Goal: Task Accomplishment & Management: Manage account settings

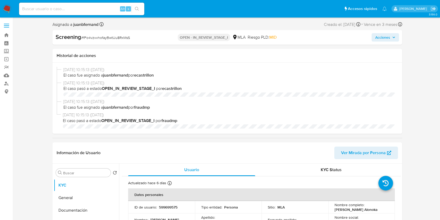
select select "10"
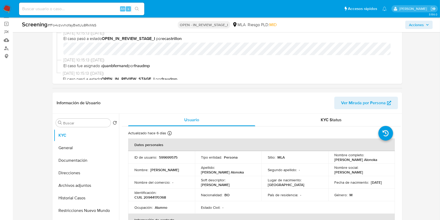
scroll to position [69, 0]
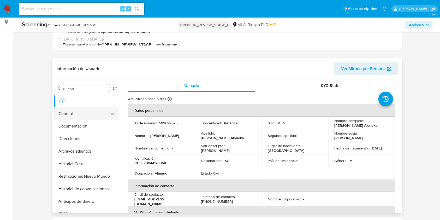
click at [79, 113] on button "General" at bounding box center [84, 113] width 61 height 13
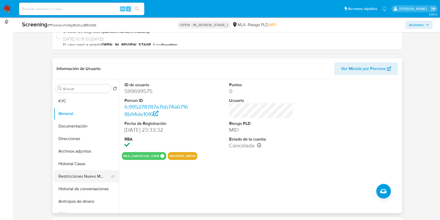
click at [89, 174] on button "Restricciones Nuevo Mundo" at bounding box center [84, 176] width 61 height 13
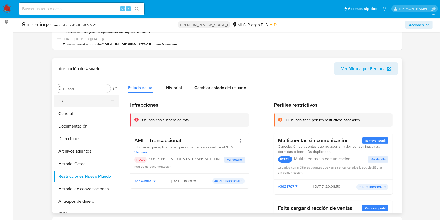
click at [79, 101] on button "KYC" at bounding box center [84, 101] width 61 height 13
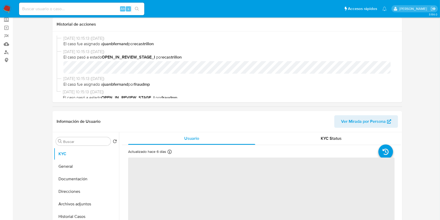
scroll to position [0, 0]
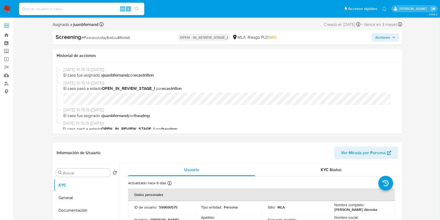
click at [384, 35] on span "Acciones" at bounding box center [382, 37] width 15 height 8
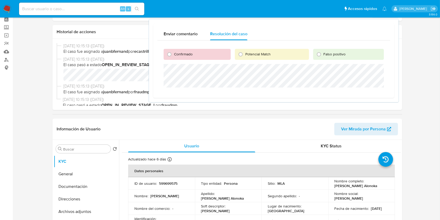
scroll to position [35, 0]
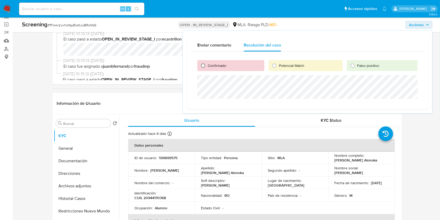
click at [204, 65] on input "Confirmado" at bounding box center [203, 65] width 8 height 8
radio input "true"
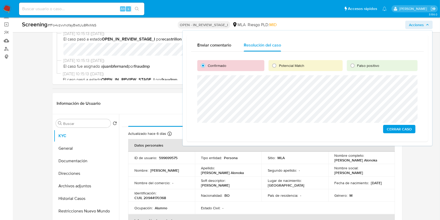
click at [404, 128] on span "Cerrar Caso" at bounding box center [399, 128] width 25 height 7
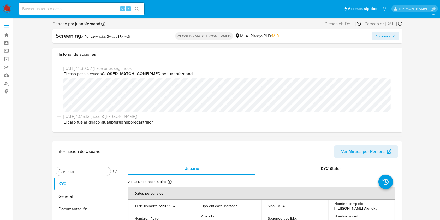
select select "10"
click at [106, 10] on input at bounding box center [81, 8] width 125 height 7
paste input "HqPZ0OoK24gONr35teBKv43z"
type input "HqPZ0OoK24gONr35teBKv43z"
click at [131, 11] on button "search-icon" at bounding box center [136, 8] width 11 height 7
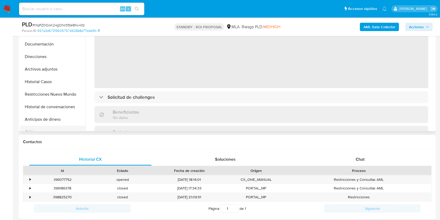
scroll to position [139, 0]
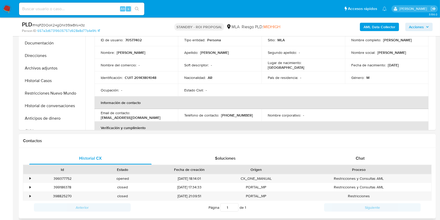
select select "10"
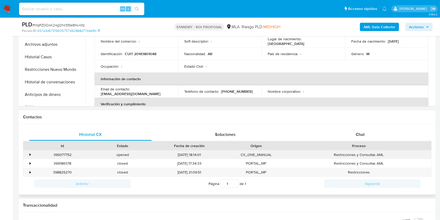
scroll to position [174, 0]
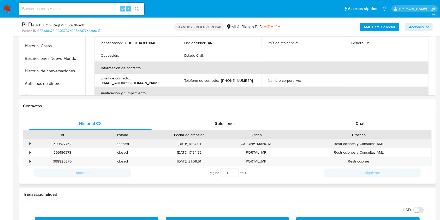
click at [65, 144] on div "399377752" at bounding box center [62, 143] width 60 height 9
copy div "399377752"
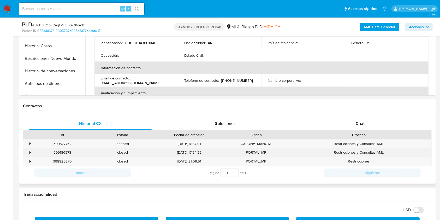
click at [59, 152] on div "399186378" at bounding box center [62, 152] width 60 height 9
click at [60, 151] on div "399186378" at bounding box center [62, 152] width 60 height 9
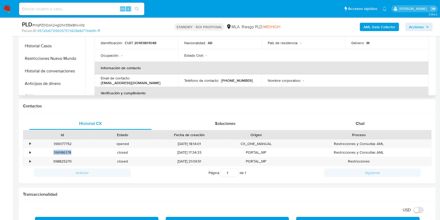
copy div "399186378"
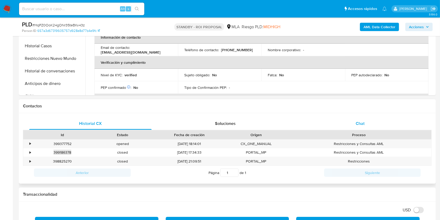
scroll to position [69, 0]
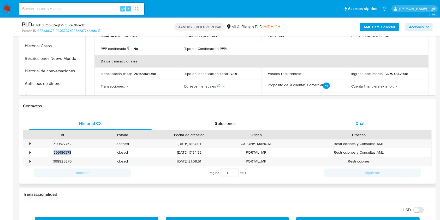
click at [371, 120] on div "Chat" at bounding box center [360, 123] width 122 height 13
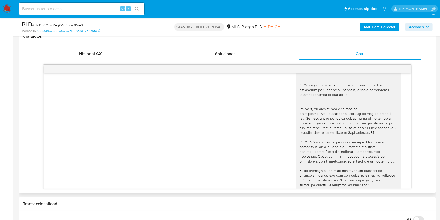
scroll to position [295, 0]
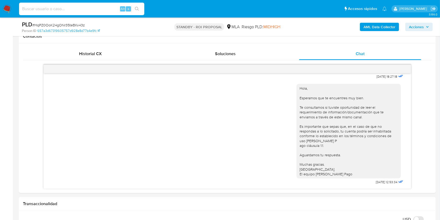
click at [110, 7] on input at bounding box center [81, 8] width 125 height 7
paste input "LsRWzH7YXz5WoRjHyGf9yLq1"
type input "LsRWzH7YXz5WoRjHyGf9yLq1"
click at [139, 9] on icon "search-icon" at bounding box center [137, 9] width 4 height 4
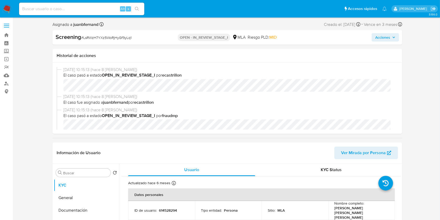
select select "10"
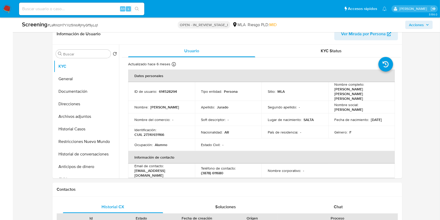
scroll to position [104, 0]
click at [90, 7] on input at bounding box center [81, 8] width 125 height 7
paste input "LsRWzH7YXz5WoRjHyGf9yLq1"
type input "LsRWzH7YXz5WoRjHyGf9yLq1"
click at [141, 8] on button "search-icon" at bounding box center [136, 8] width 11 height 7
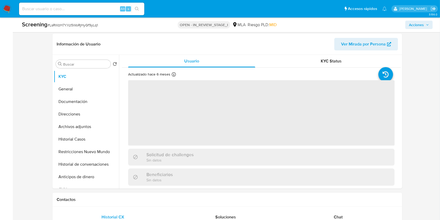
scroll to position [104, 0]
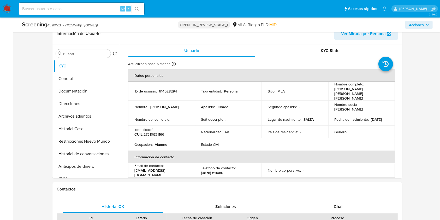
select select "10"
click at [67, 79] on button "General" at bounding box center [84, 78] width 61 height 13
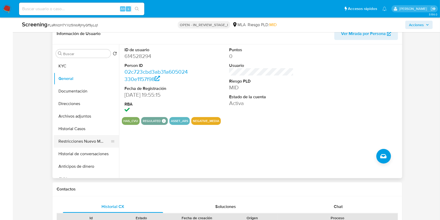
click at [77, 141] on button "Restricciones Nuevo Mundo" at bounding box center [84, 141] width 61 height 13
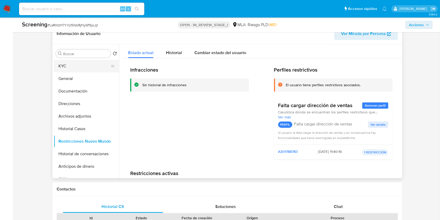
click at [87, 66] on button "KYC" at bounding box center [84, 66] width 61 height 13
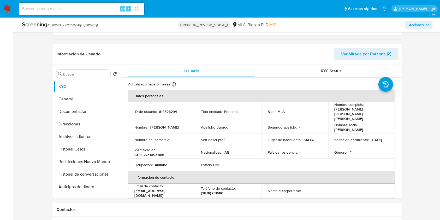
scroll to position [0, 0]
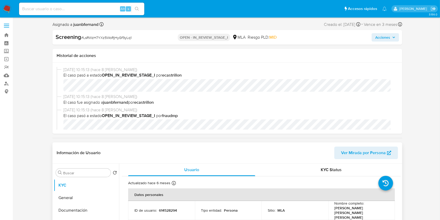
click at [365, 153] on span "Ver Mirada por Persona" at bounding box center [363, 152] width 45 height 13
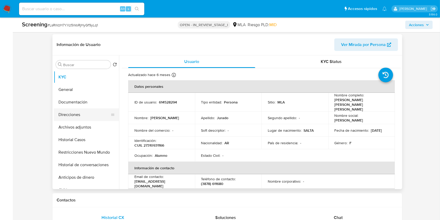
scroll to position [104, 0]
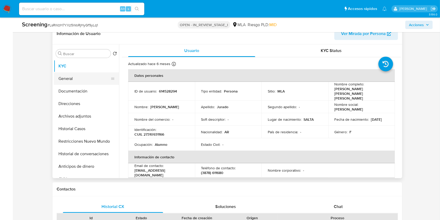
click at [77, 80] on button "General" at bounding box center [84, 78] width 61 height 13
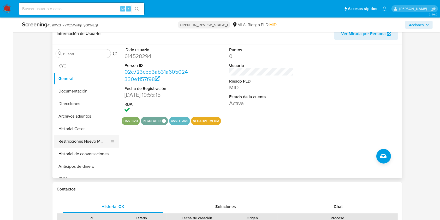
click at [79, 141] on button "Restricciones Nuevo Mundo" at bounding box center [84, 141] width 61 height 13
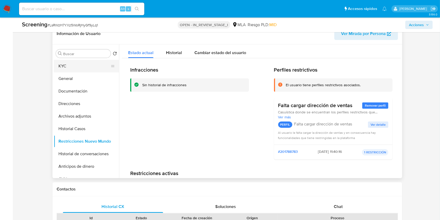
click at [71, 64] on button "KYC" at bounding box center [84, 66] width 61 height 13
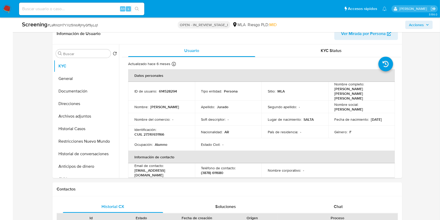
click at [425, 25] on span "Acciones" at bounding box center [419, 24] width 20 height 7
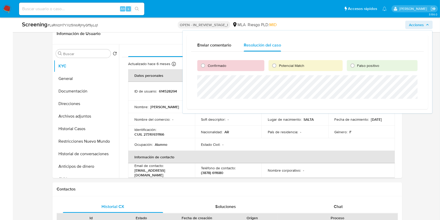
click at [218, 66] on span "Confirmado" at bounding box center [217, 65] width 19 height 5
click at [207, 66] on input "Confirmado" at bounding box center [203, 65] width 8 height 8
radio input "true"
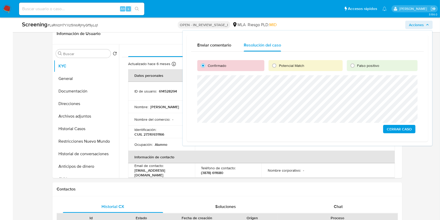
click at [405, 129] on span "Cerrar Caso" at bounding box center [399, 128] width 25 height 7
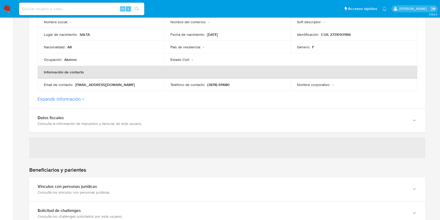
scroll to position [174, 0]
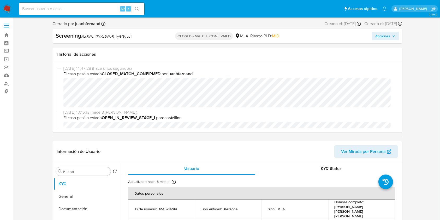
select select "10"
click at [87, 10] on input at bounding box center [81, 8] width 125 height 7
paste input "AiS3frXgC3EaWAubOYYce3eg"
type input "AiS3frXgC3EaWAubOYYce3eg"
click at [136, 10] on icon "search-icon" at bounding box center [137, 9] width 4 height 4
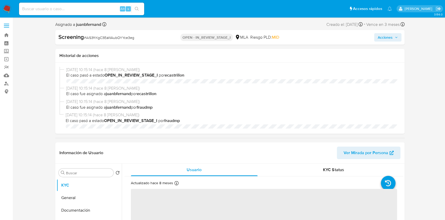
select select "10"
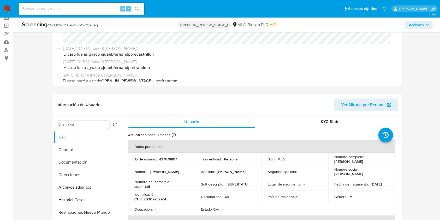
scroll to position [35, 0]
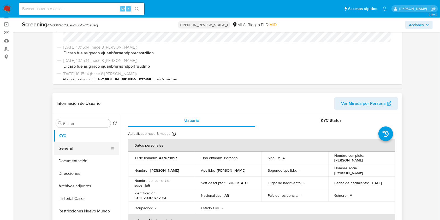
click at [70, 150] on button "General" at bounding box center [84, 148] width 61 height 13
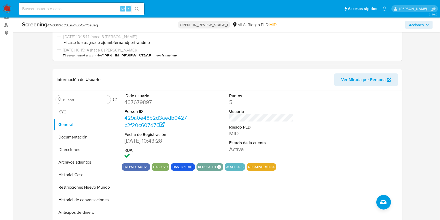
scroll to position [69, 0]
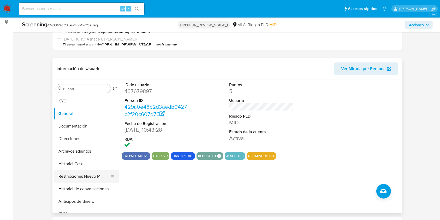
click at [88, 177] on button "Restricciones Nuevo Mundo" at bounding box center [84, 176] width 61 height 13
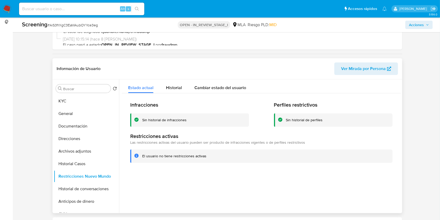
click at [364, 68] on span "Ver Mirada por Persona" at bounding box center [363, 68] width 45 height 13
click at [82, 110] on button "General" at bounding box center [84, 113] width 61 height 13
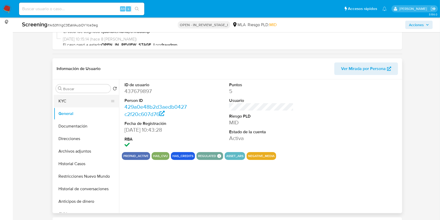
click at [87, 100] on button "KYC" at bounding box center [84, 101] width 61 height 13
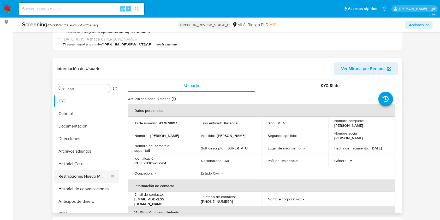
click at [77, 176] on button "Restricciones Nuevo Mundo" at bounding box center [84, 176] width 61 height 13
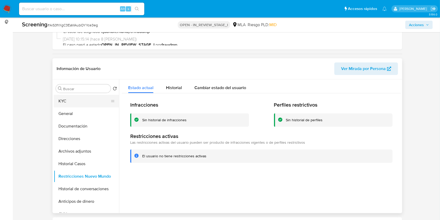
click at [71, 97] on button "KYC" at bounding box center [84, 101] width 61 height 13
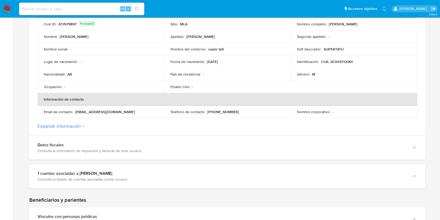
scroll to position [139, 0]
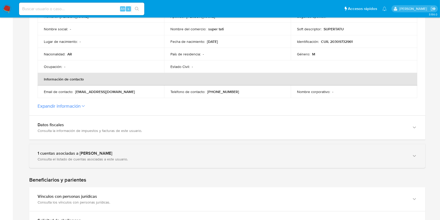
click at [168, 151] on div "1 cuentas asociadas a Jose Luis Alarcon" at bounding box center [222, 153] width 369 height 5
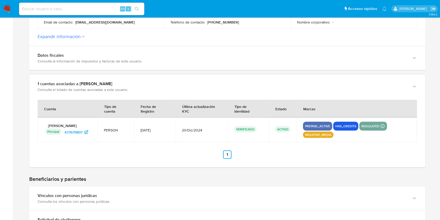
scroll to position [209, 0]
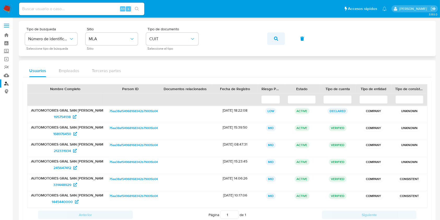
click at [273, 40] on button "button" at bounding box center [276, 38] width 18 height 13
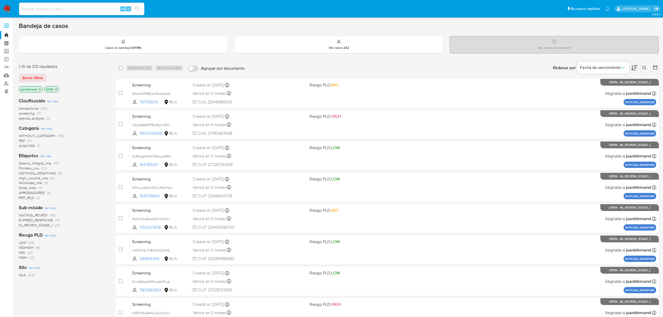
click at [89, 6] on input at bounding box center [81, 8] width 125 height 7
paste input "HqPZ0OoK24gONr35teBKv43z"
type input "HqPZ0OoK24gONr35teBKv43z"
click at [137, 10] on icon "search-icon" at bounding box center [137, 9] width 4 height 4
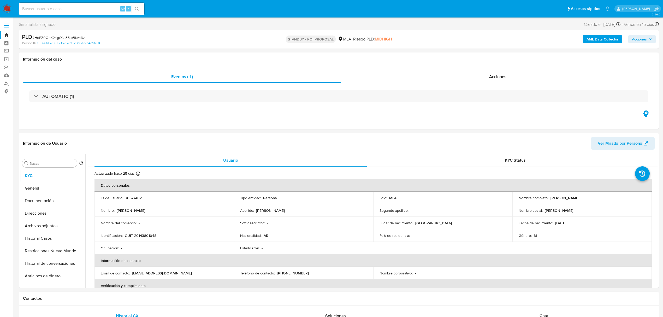
select select "10"
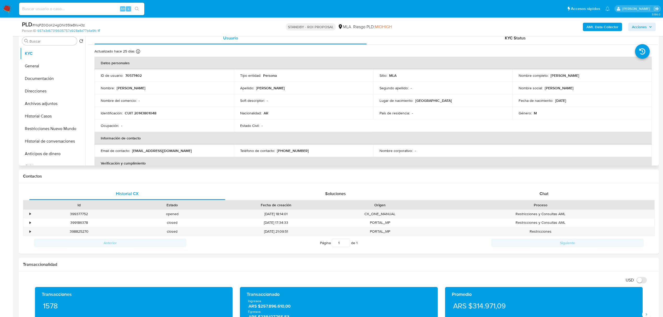
scroll to position [104, 0]
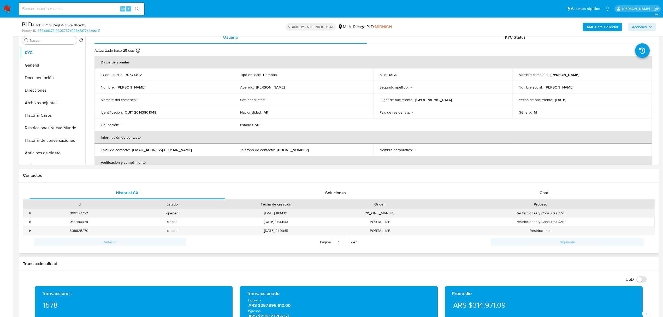
click at [29, 212] on div "•" at bounding box center [27, 213] width 9 height 9
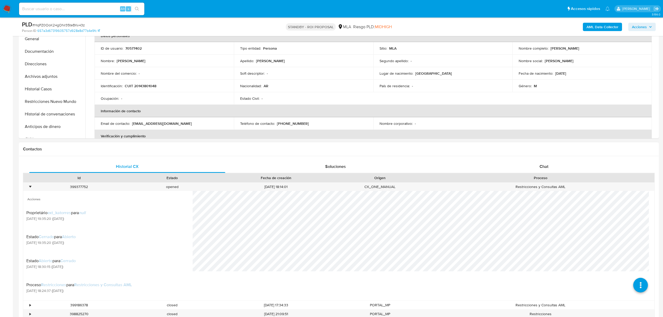
scroll to position [174, 0]
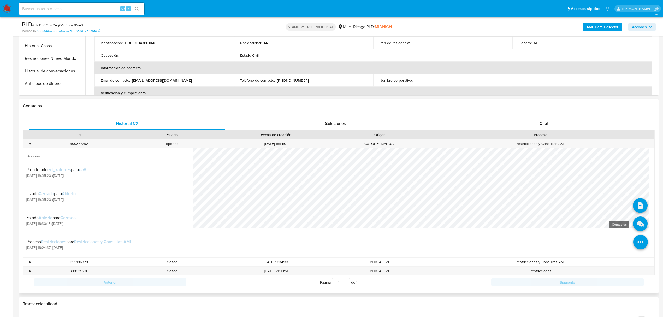
click at [637, 224] on icon at bounding box center [640, 223] width 15 height 15
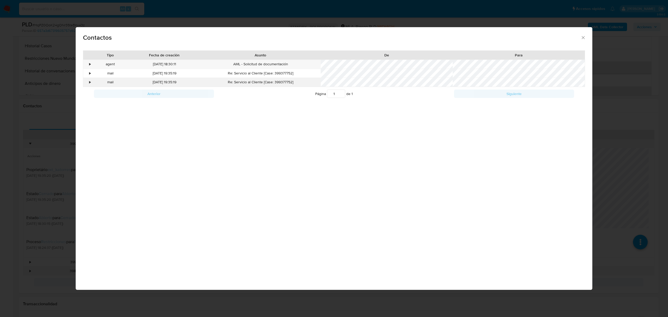
drag, startPoint x: 148, startPoint y: 72, endPoint x: 193, endPoint y: 81, distance: 46.5
click at [193, 81] on div "• agent 08/08/2025 18:30:11 AML - Solicitud de documentación • mail 08/08/2025 …" at bounding box center [334, 72] width 502 height 27
click at [585, 38] on icon "close" at bounding box center [582, 37] width 5 height 5
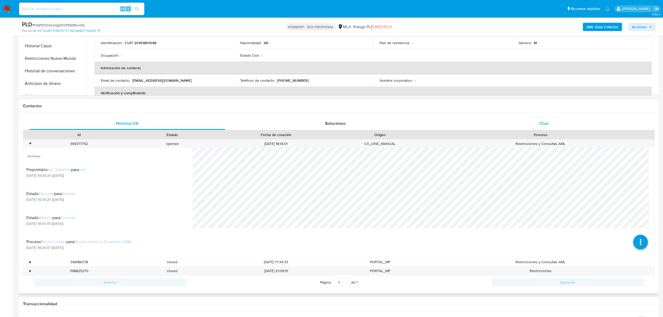
click at [557, 121] on div "Chat" at bounding box center [544, 123] width 196 height 13
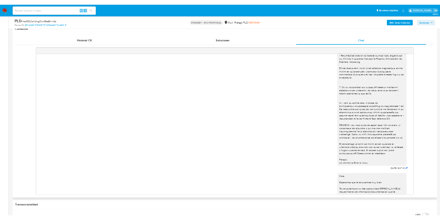
scroll to position [0, 0]
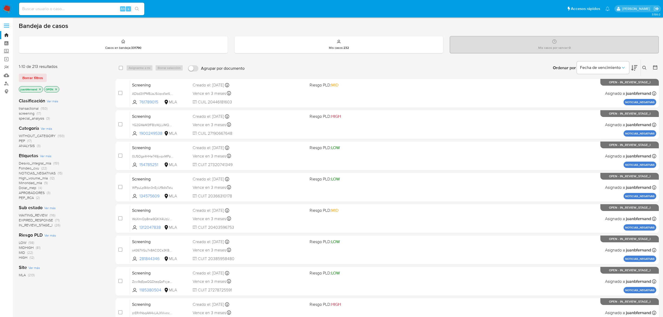
click at [42, 14] on div "Alt s" at bounding box center [81, 9] width 125 height 13
click at [63, 9] on input at bounding box center [81, 8] width 125 height 7
paste input "OXQoJXJu6STRVxcR1rQWVRRk"
type input "OXQoJXJu6STRVxcR1rQWVRRk"
click at [137, 8] on icon "search-icon" at bounding box center [137, 9] width 4 height 4
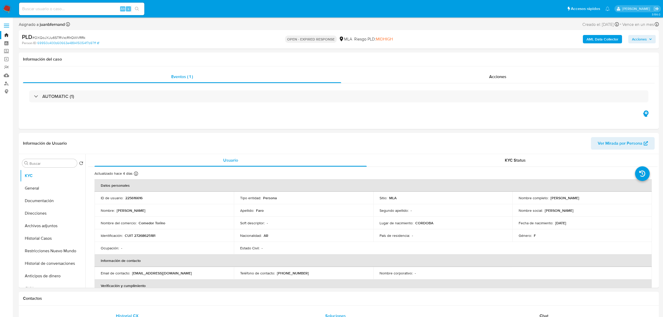
select select "10"
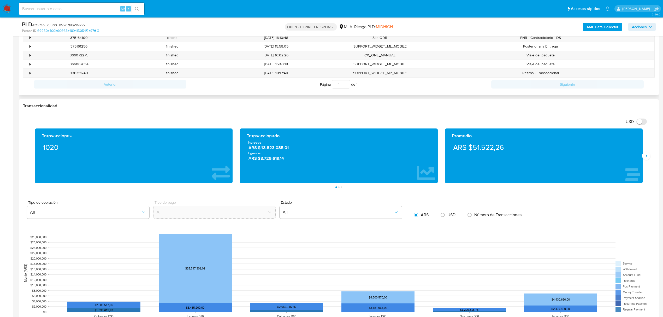
scroll to position [174, 0]
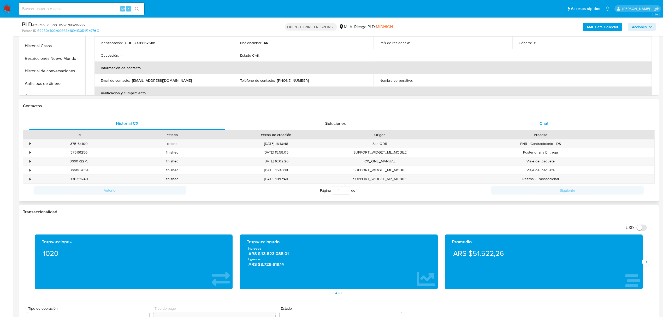
click at [561, 124] on div "Chat" at bounding box center [544, 123] width 196 height 13
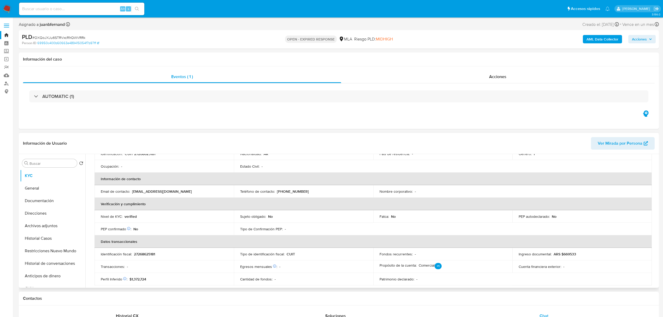
scroll to position [274, 0]
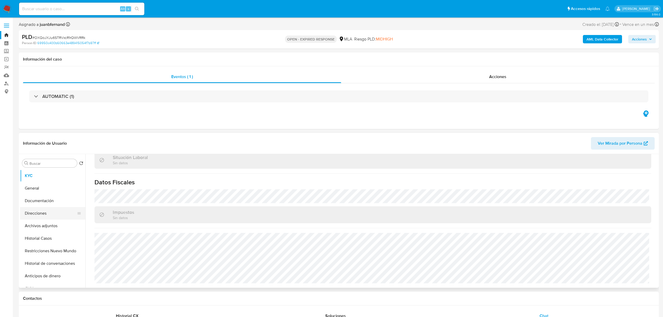
click at [43, 213] on button "Direcciones" at bounding box center [50, 213] width 61 height 13
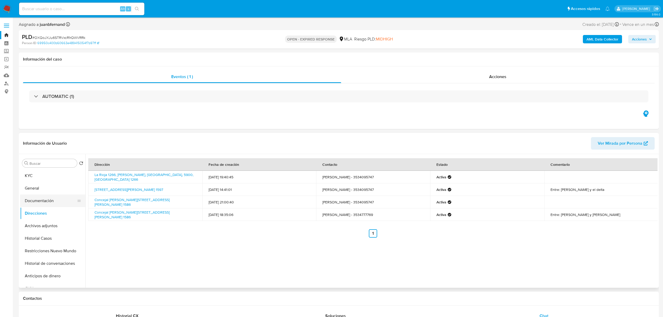
click at [41, 196] on button "Documentación" at bounding box center [50, 200] width 61 height 13
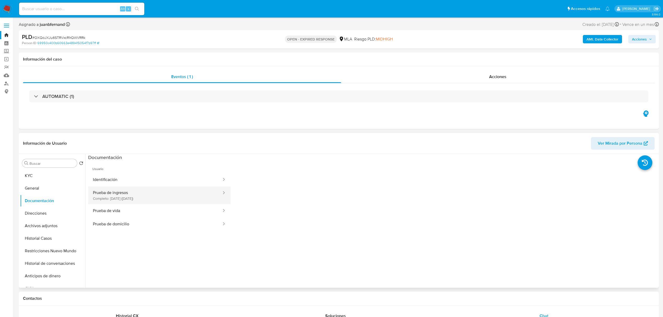
click at [174, 196] on button "Prueba de ingresos Completo: 09/01/2023 (hace 3 años)" at bounding box center [155, 195] width 134 height 18
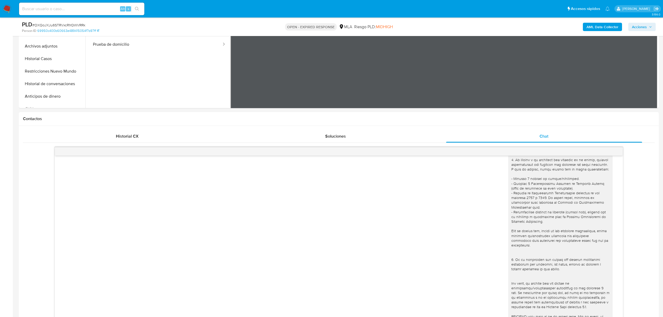
scroll to position [69, 0]
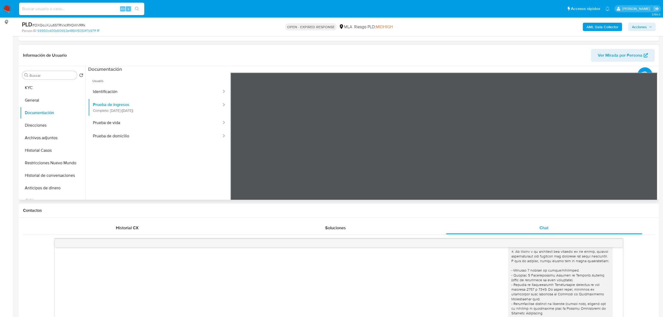
click at [622, 53] on span "Ver Mirada por Persona" at bounding box center [619, 55] width 45 height 13
click at [57, 88] on button "KYC" at bounding box center [50, 87] width 61 height 13
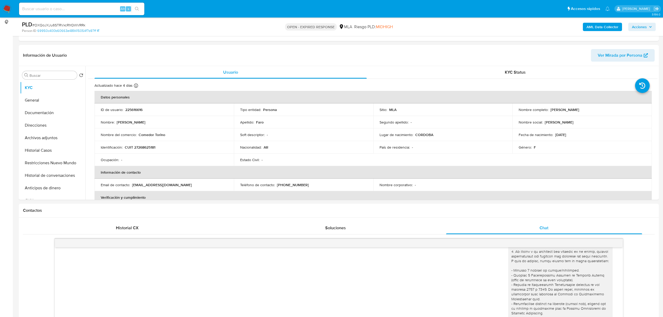
click at [103, 7] on input at bounding box center [81, 8] width 125 height 7
paste input "XmuXy84EKxGhmMNZwXPzgKm7"
type input "XmuXy84EKxGhmMNZwXPzgKm7"
click at [134, 10] on button "search-icon" at bounding box center [136, 8] width 11 height 7
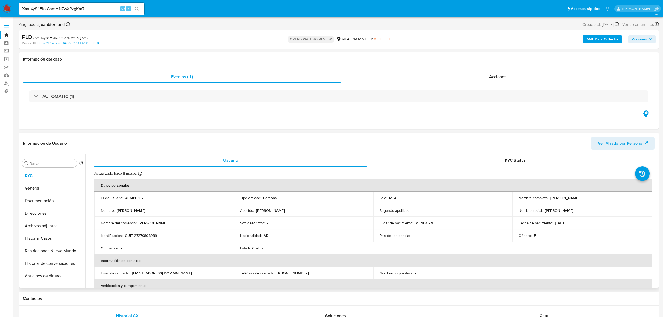
select select "10"
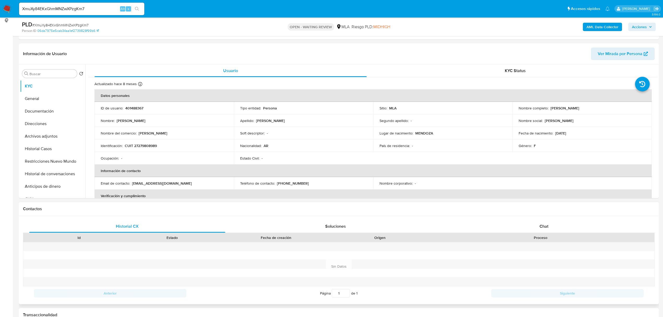
scroll to position [104, 0]
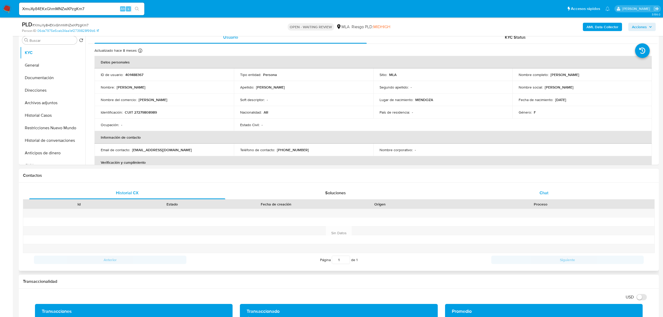
click at [563, 195] on div "Chat" at bounding box center [544, 193] width 196 height 13
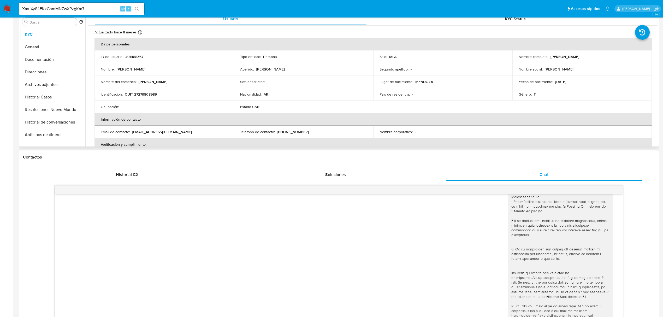
scroll to position [0, 0]
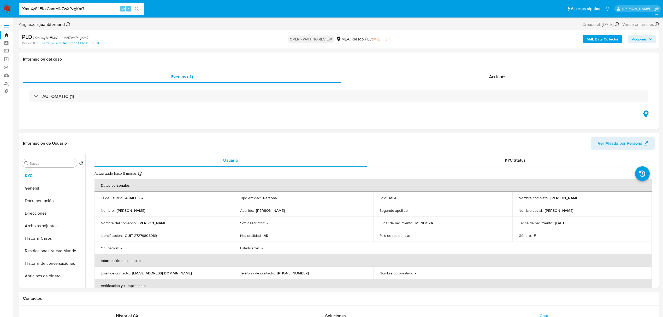
click at [101, 7] on input "XmuXy84EKxGhmMNZwXPzgKm7" at bounding box center [81, 8] width 125 height 7
paste input "bX6J8OToJd7xOssE1y5QbYpQ"
type input "bX6J8OToJd7xOssE1y5QbYpQ"
click at [132, 10] on button "search-icon" at bounding box center [136, 8] width 11 height 7
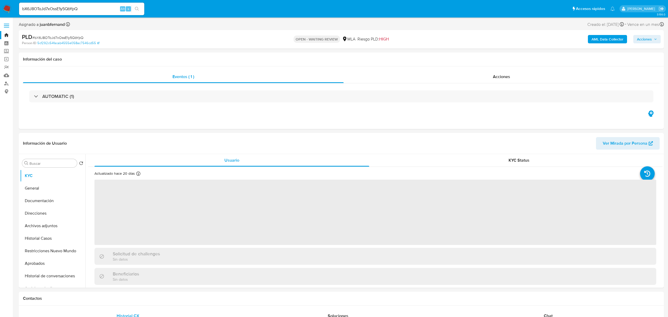
select select "10"
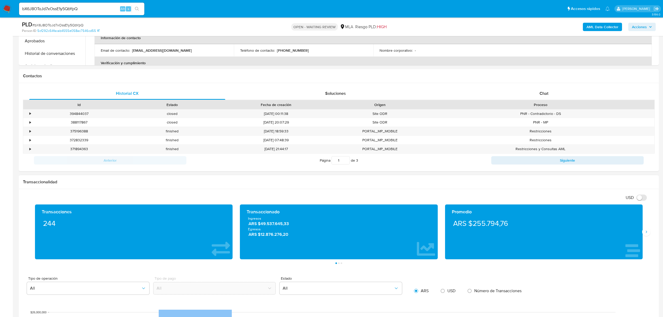
scroll to position [243, 0]
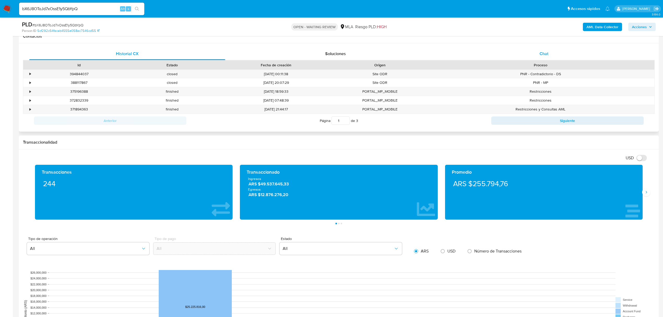
click at [565, 54] on div "Chat" at bounding box center [544, 53] width 196 height 13
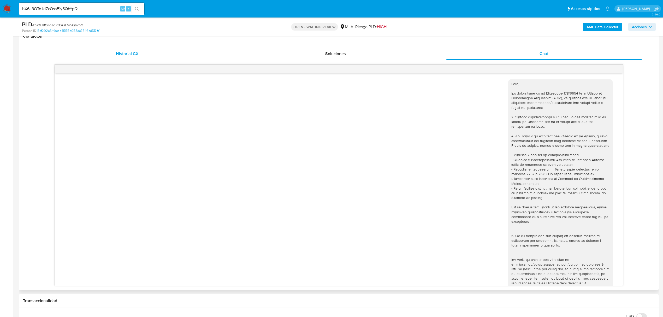
click at [123, 49] on div "Historial CX" at bounding box center [127, 53] width 196 height 13
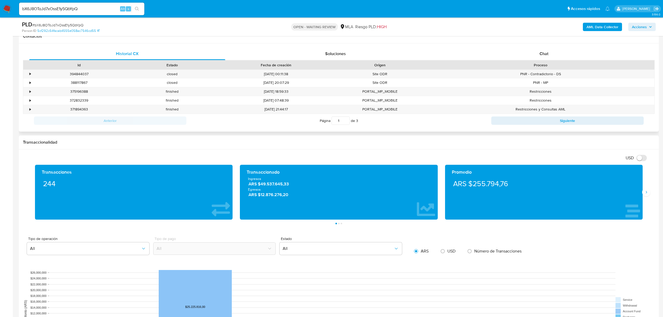
scroll to position [0, 0]
click at [546, 55] on span "Chat" at bounding box center [543, 54] width 9 height 6
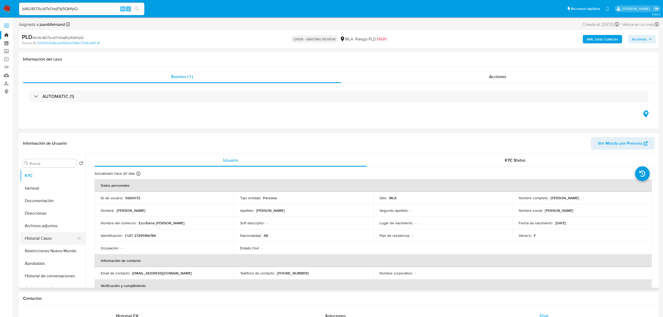
click at [49, 232] on button "Historial Casos" at bounding box center [50, 238] width 61 height 13
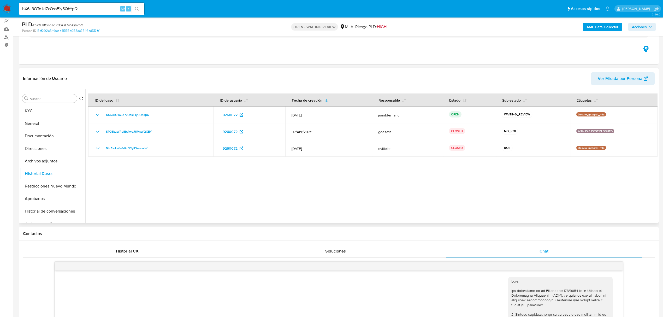
scroll to position [69, 0]
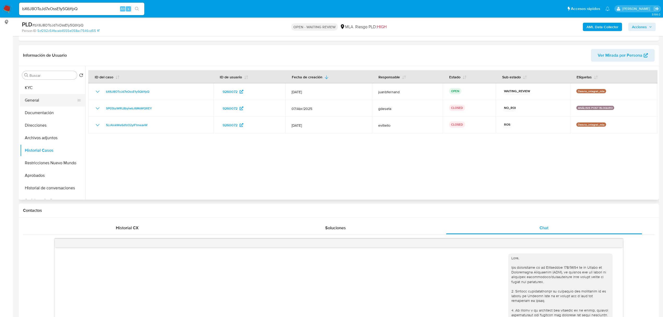
click at [43, 98] on button "General" at bounding box center [50, 100] width 61 height 13
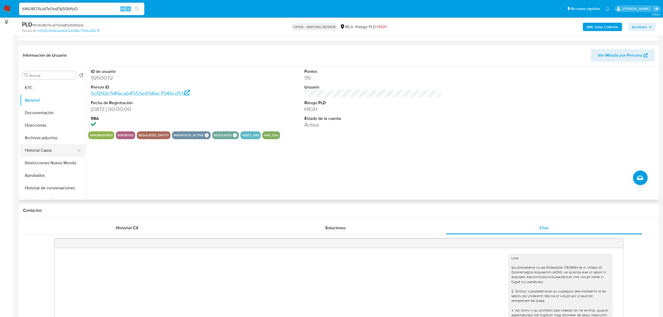
click at [53, 145] on button "Historial Casos" at bounding box center [50, 150] width 61 height 13
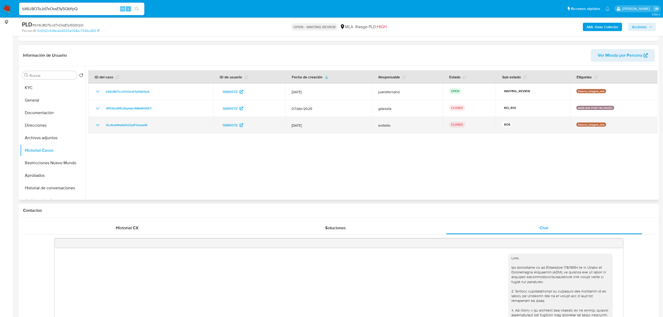
click at [98, 125] on icon "Mostrar/Ocultar" at bounding box center [98, 125] width 4 height 2
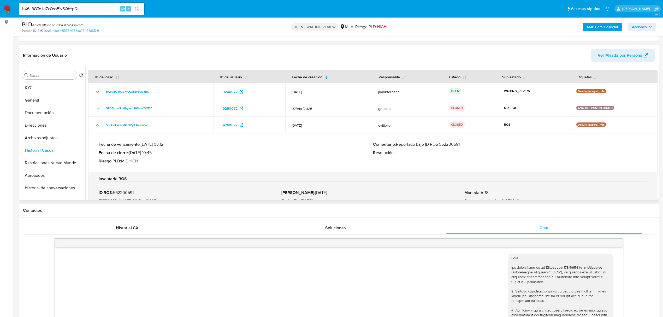
click at [454, 146] on p "Comentario : Reportado bajo ID ROS 562200591" at bounding box center [510, 144] width 274 height 5
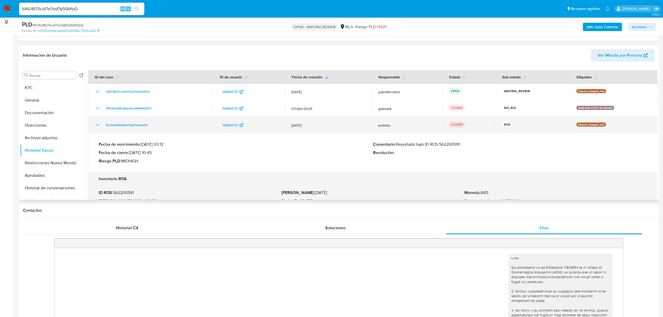
click at [96, 127] on icon "Mostrar/Ocultar" at bounding box center [97, 125] width 6 height 6
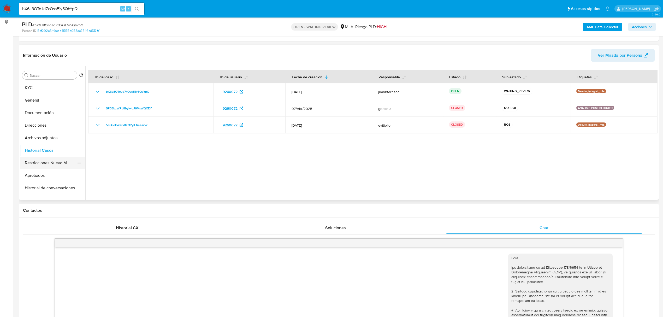
click at [43, 164] on button "Restricciones Nuevo Mundo" at bounding box center [50, 163] width 61 height 13
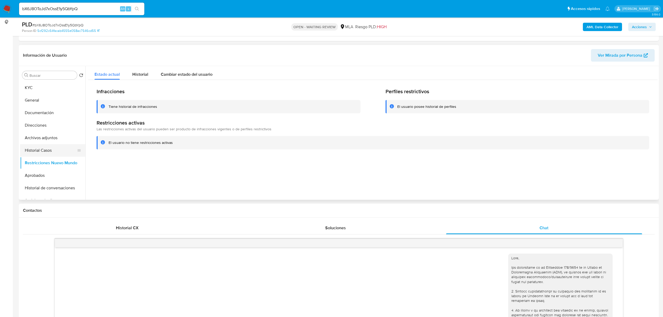
click at [46, 149] on button "Historial Casos" at bounding box center [50, 150] width 61 height 13
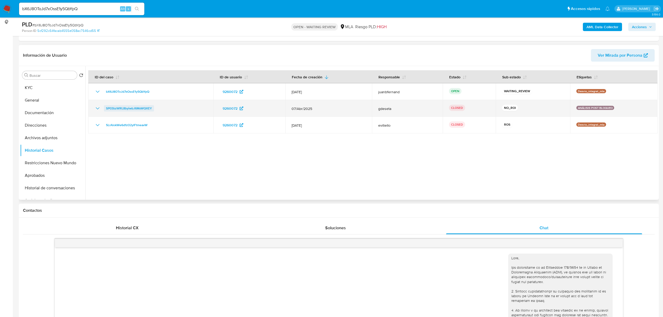
click at [117, 109] on span "SP03bzWRL8byiwbJ6MsWQXEY" at bounding box center [129, 108] width 46 height 6
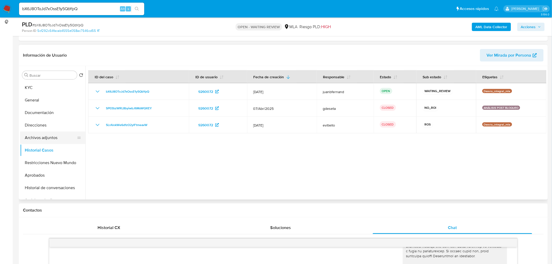
click at [51, 136] on button "Archivos adjuntos" at bounding box center [50, 137] width 61 height 13
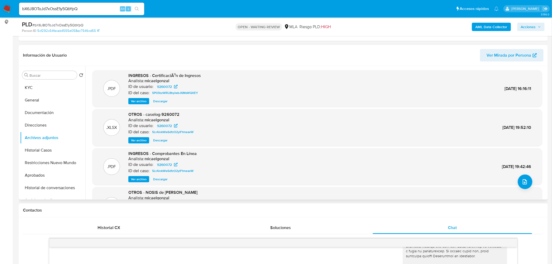
click at [138, 100] on span "Ver archivo" at bounding box center [139, 101] width 16 height 5
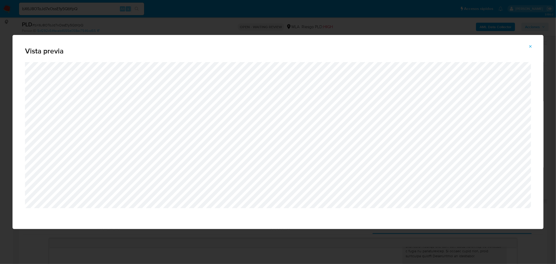
click at [530, 44] on span "Attachment preview" at bounding box center [531, 46] width 4 height 7
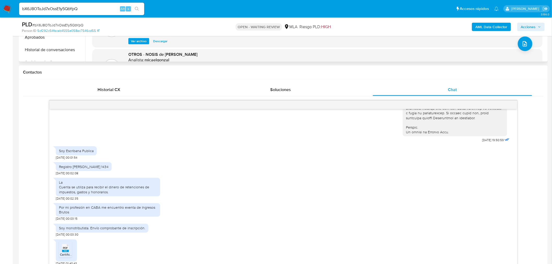
scroll to position [243, 0]
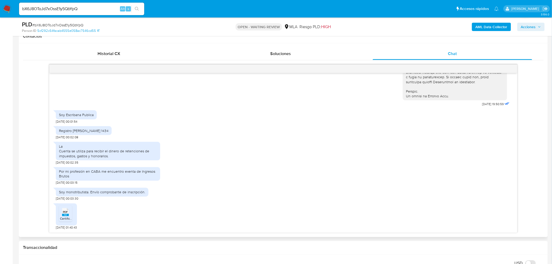
click at [114, 157] on div "La Cuenta se utiliza para recibir el dinero de retenciones de impuestos, gastos…" at bounding box center [108, 151] width 98 height 14
drag, startPoint x: 111, startPoint y: 155, endPoint x: 50, endPoint y: 148, distance: 61.5
click at [50, 148] on div "17/07/2025 19:50:59 Soy Escribana Publica 20/07/2025 00:01:54 Registro de Caba …" at bounding box center [283, 153] width 468 height 160
click at [244, 203] on div "PDF PDF Certificación contable Escribana Grau 2025.pdf 22/07/2025 01:40:43" at bounding box center [283, 215] width 455 height 29
click at [90, 12] on div "bX6J8OToJd7xOssE1y5QbYpQ Alt s" at bounding box center [81, 9] width 125 height 13
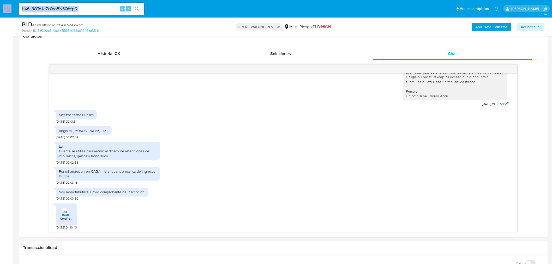
click at [90, 12] on div "bX6J8OToJd7xOssE1y5QbYpQ Alt s" at bounding box center [81, 9] width 125 height 13
click at [92, 10] on input "bX6J8OToJd7xOssE1y5QbYpQ" at bounding box center [81, 8] width 125 height 7
paste input "6VyVONtqhTVPq2VJT6rwuFHo"
type input "6VyVONtqhTVPq2VJT6rwuFHo"
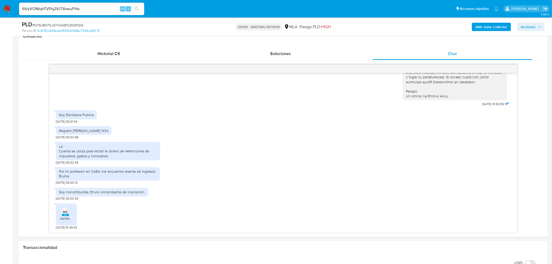
click at [136, 9] on icon "search-icon" at bounding box center [137, 9] width 4 height 4
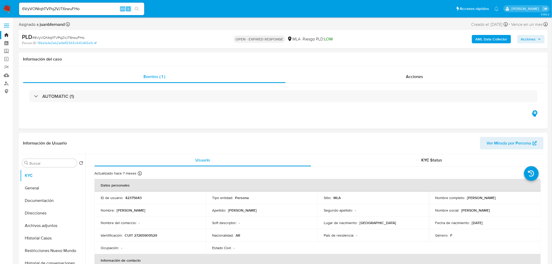
select select "10"
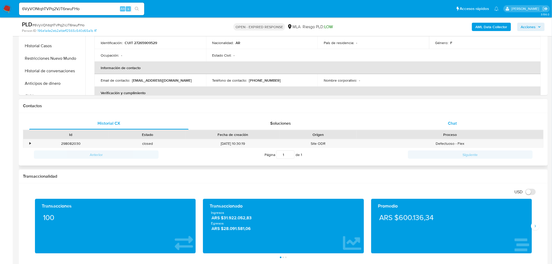
click at [470, 122] on div "Chat" at bounding box center [452, 123] width 159 height 13
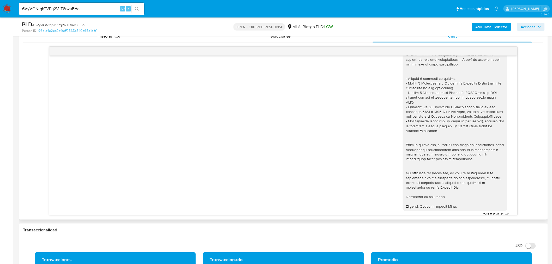
scroll to position [512, 0]
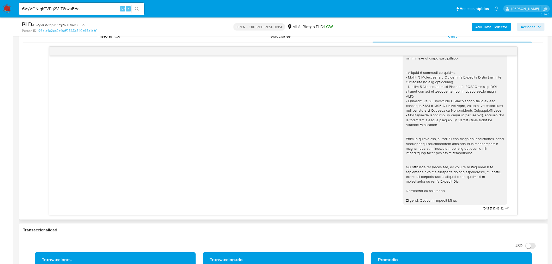
click at [105, 43] on div "Historial CX Soluciones Chat" at bounding box center [283, 36] width 521 height 13
click at [108, 40] on div "Historial CX" at bounding box center [108, 36] width 159 height 13
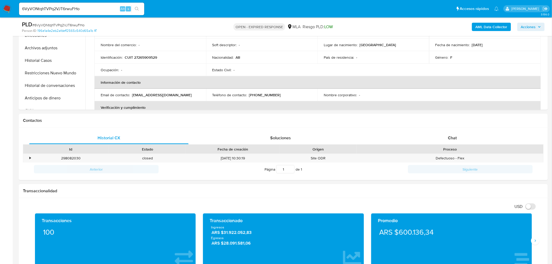
scroll to position [145, 0]
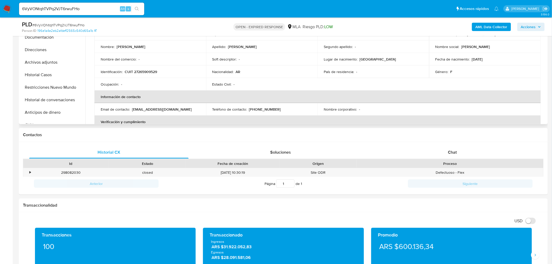
click at [150, 71] on p "CUIT 27265909529" at bounding box center [141, 71] width 32 height 5
copy p "27265909529"
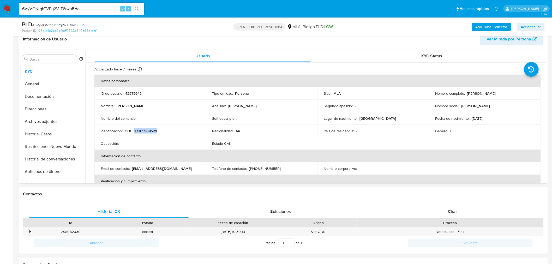
scroll to position [29, 0]
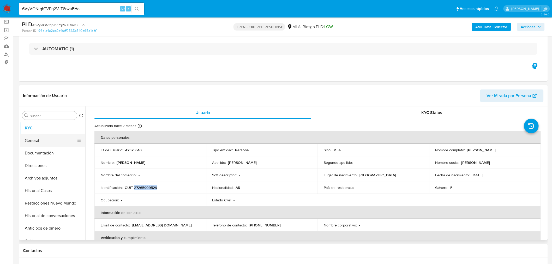
click at [32, 143] on button "General" at bounding box center [50, 140] width 61 height 13
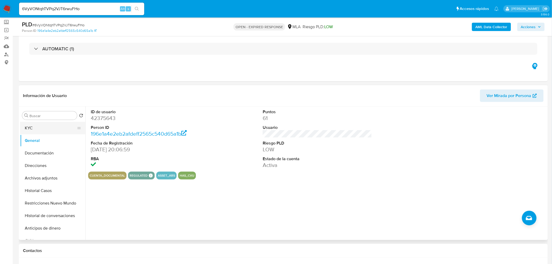
click at [37, 131] on button "KYC" at bounding box center [50, 128] width 61 height 13
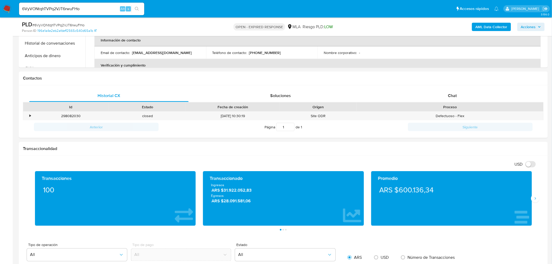
scroll to position [203, 0]
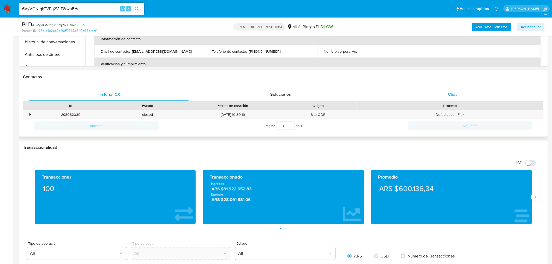
click at [467, 97] on div "Chat" at bounding box center [452, 94] width 159 height 13
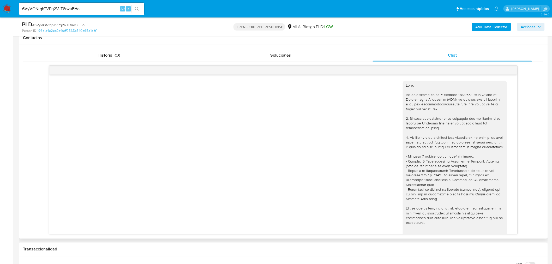
scroll to position [232, 0]
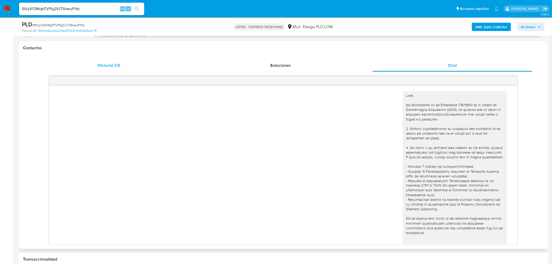
click at [121, 62] on div "Historial CX" at bounding box center [108, 65] width 159 height 13
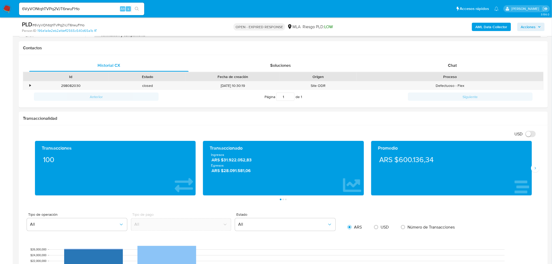
click at [102, 8] on input "6VyVONtqhTVPq2VJT6rwuFHo" at bounding box center [81, 8] width 125 height 7
paste input "0vUy5T2VzpMzkBHKq0vmk5jx"
type input "0vUy5T2VzpMzkBHKq0vmk5jx"
click at [139, 7] on icon "search-icon" at bounding box center [137, 9] width 4 height 4
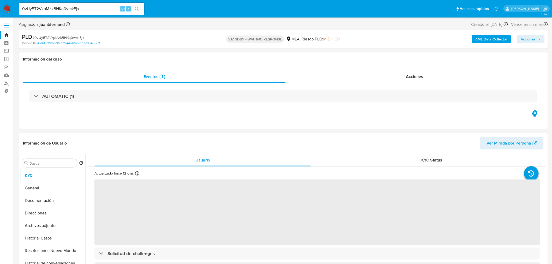
select select "10"
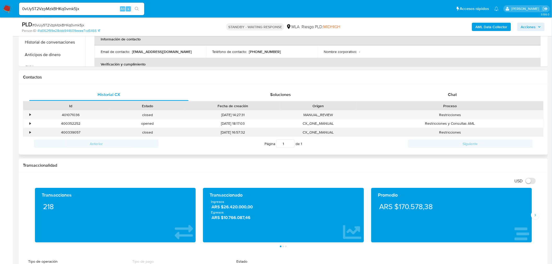
scroll to position [203, 0]
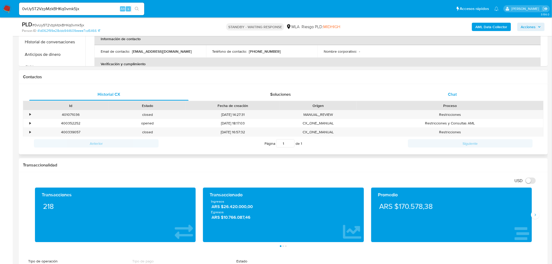
click at [453, 97] on div "Chat" at bounding box center [452, 94] width 159 height 13
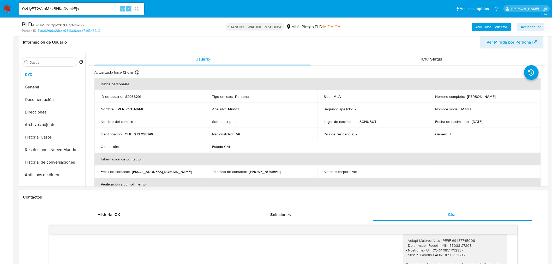
scroll to position [145, 0]
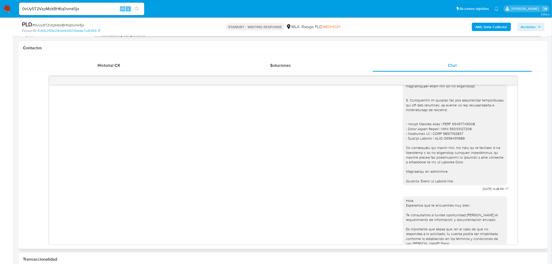
scroll to position [636, 0]
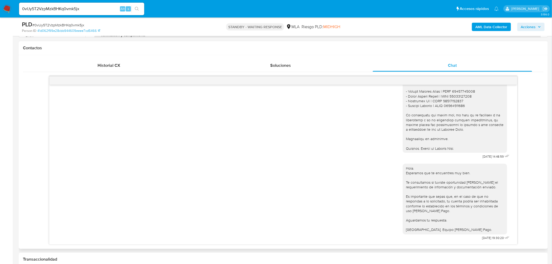
click at [406, 169] on div "Hola. Esperamos que te encuentres muy bien. Te consultamos si tuviste oportunid…" at bounding box center [455, 199] width 98 height 67
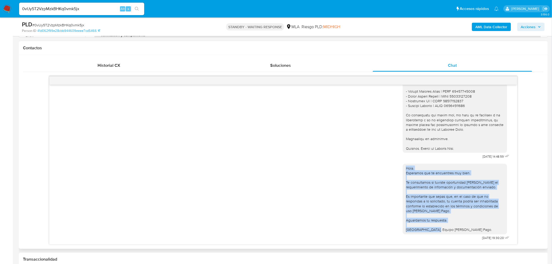
drag, startPoint x: 402, startPoint y: 169, endPoint x: 452, endPoint y: 231, distance: 79.5
click at [447, 231] on div "Hola. Esperamos que te encuentres muy bien. Te consultamos si tuviste oportunid…" at bounding box center [455, 199] width 98 height 67
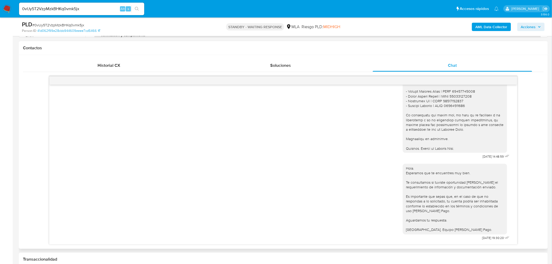
click at [453, 231] on div "Hola. Esperamos que te encuentres muy bien. Te consultamos si tuviste oportunid…" at bounding box center [455, 199] width 98 height 67
click at [102, 11] on input "0vUy5T2VzpMzkBHKq0vmk5jx" at bounding box center [81, 8] width 125 height 7
paste input "oLpiPlwMkdAfc4Z5MbRSNbAl"
type input "oLpiPlwMkdAfc4Z5MbRSNbAl"
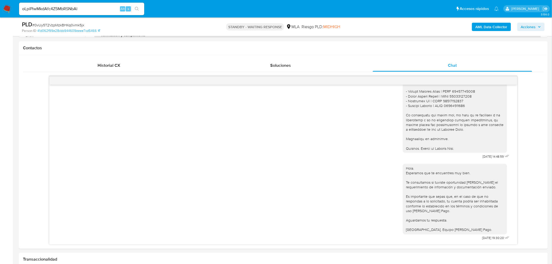
click at [140, 11] on button "search-icon" at bounding box center [136, 8] width 11 height 7
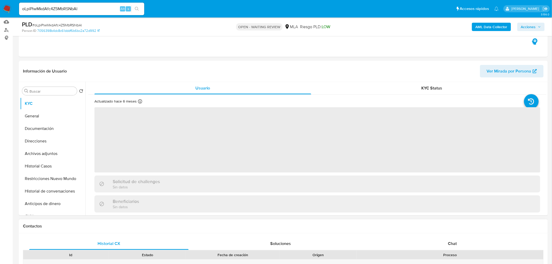
scroll to position [145, 0]
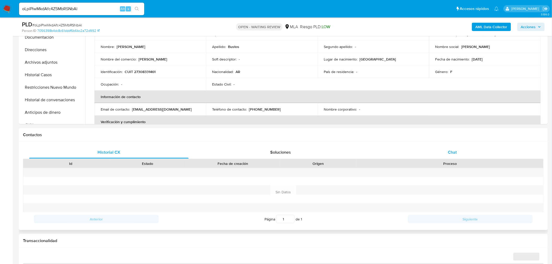
click at [459, 158] on div "Historial CX Soluciones Chat Id Estado Fecha de creación Origen Proceso Anterio…" at bounding box center [283, 186] width 521 height 80
select select "10"
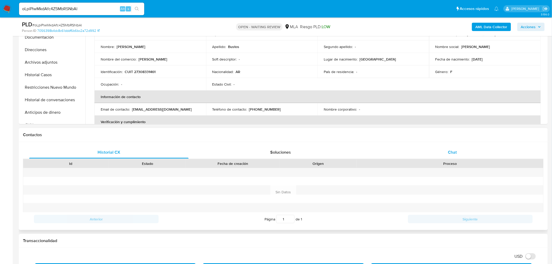
click at [460, 157] on div "Chat" at bounding box center [452, 152] width 159 height 13
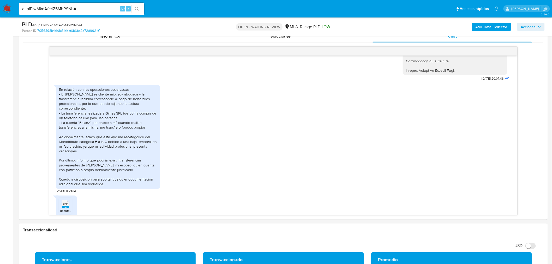
scroll to position [116, 0]
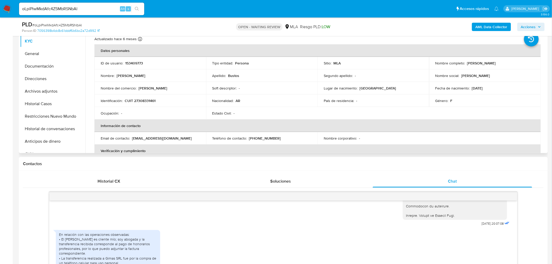
click at [144, 101] on p "CUIT 27308331461" at bounding box center [140, 100] width 31 height 5
copy p "27308331461"
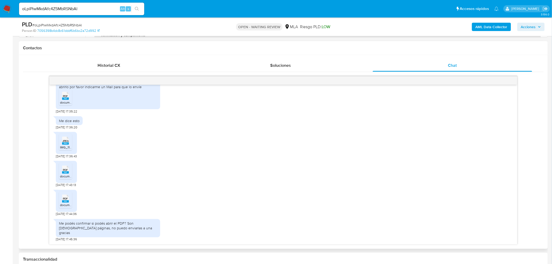
scroll to position [1081, 0]
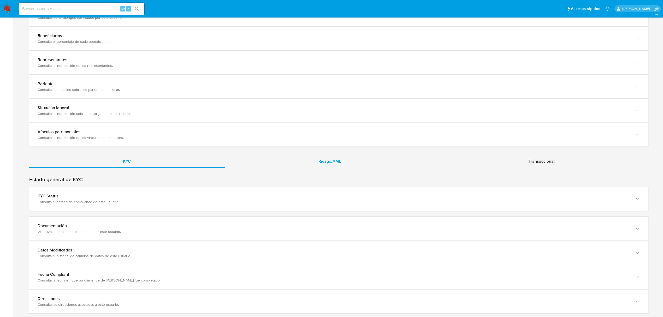
scroll to position [348, 0]
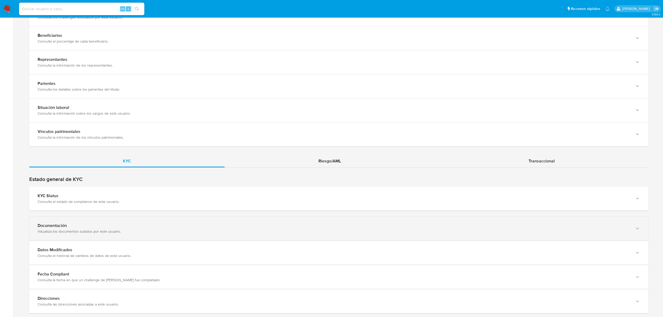
click at [230, 231] on div "Visualiza los documentos subidos por este usuario." at bounding box center [334, 231] width 592 height 5
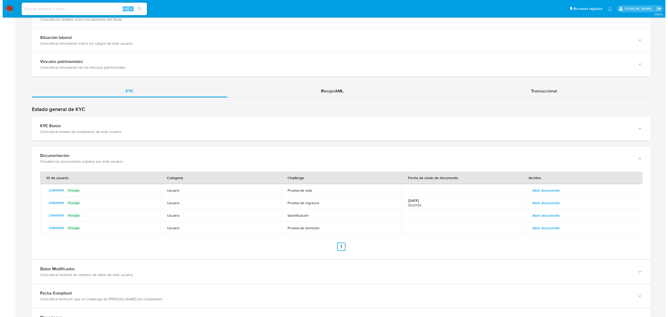
scroll to position [450, 0]
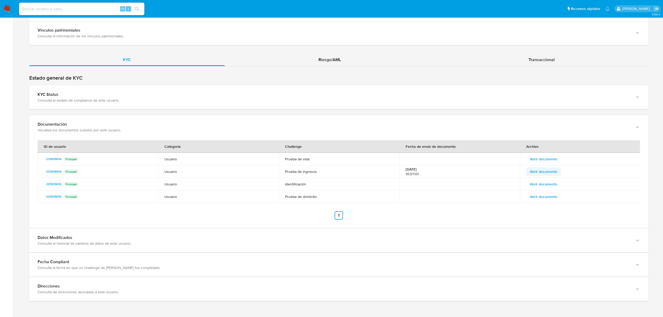
click at [532, 170] on span "Abrir documento" at bounding box center [543, 171] width 27 height 7
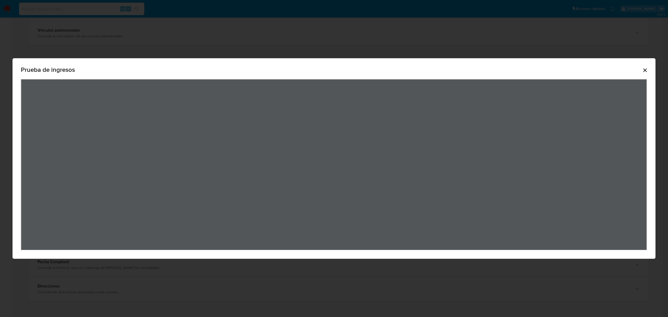
click at [338, 74] on div "Prueba de ingresos" at bounding box center [334, 158] width 643 height 200
click at [365, 255] on div "Prueba de ingresos" at bounding box center [334, 158] width 643 height 200
click at [390, 302] on div "Prueba de ingresos" at bounding box center [334, 158] width 668 height 317
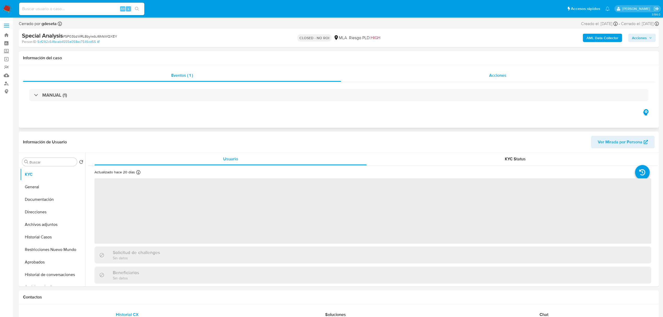
click at [498, 75] on span "Acciones" at bounding box center [497, 75] width 17 height 6
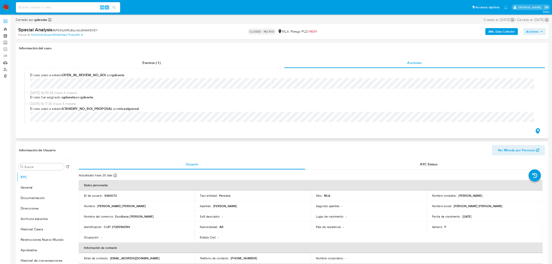
scroll to position [69, 0]
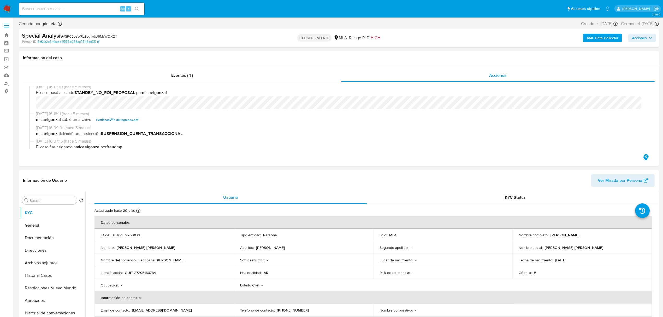
select select "10"
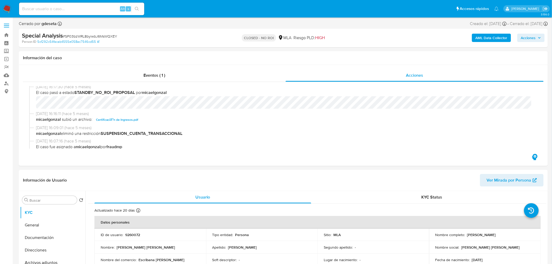
drag, startPoint x: 649, startPoint y: 1, endPoint x: 202, endPoint y: 32, distance: 447.6
click at [203, 31] on div "Special Analysis # SP03bzWRL8byiwbJ6MsWQXEY Person ID 5cf292c54facab4555e058ac7…" at bounding box center [283, 38] width 529 height 19
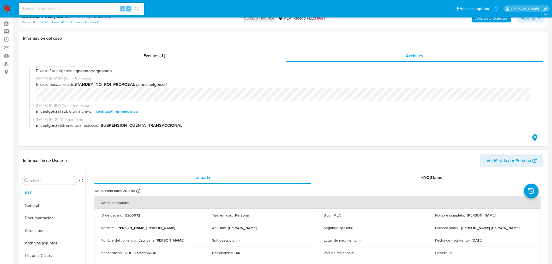
scroll to position [29, 0]
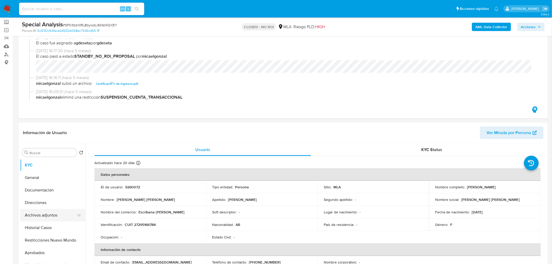
click at [46, 213] on button "Archivos adjuntos" at bounding box center [50, 215] width 61 height 13
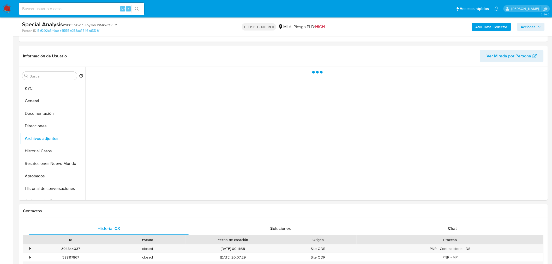
scroll to position [116, 0]
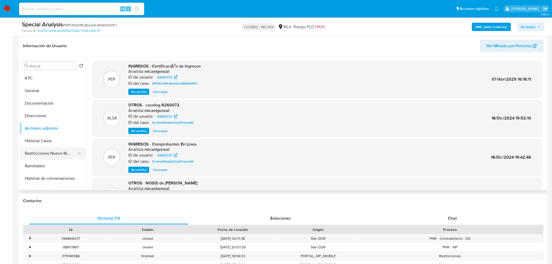
click at [51, 151] on button "Restricciones Nuevo Mundo" at bounding box center [50, 153] width 61 height 13
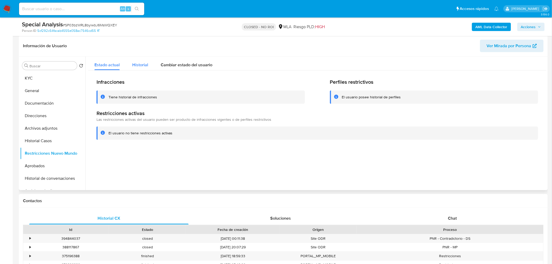
click at [146, 66] on span "Historial" at bounding box center [140, 65] width 16 height 6
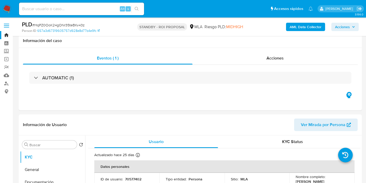
select select "10"
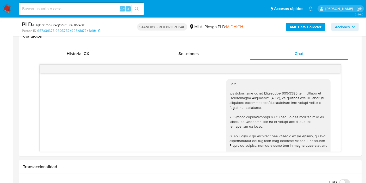
click at [75, 26] on span "# HqPZ0OoK24gONr35teBKv43z" at bounding box center [58, 24] width 52 height 5
copy span "HqPZ0OoK24gONr35teBKv43z"
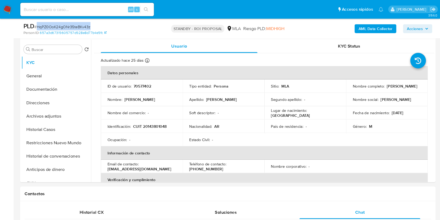
scroll to position [98, 0]
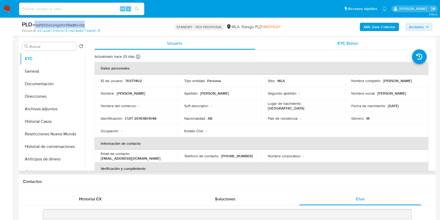
drag, startPoint x: 328, startPoint y: 2, endPoint x: 263, endPoint y: 43, distance: 77.3
click at [263, 43] on button "KYC Status" at bounding box center [347, 43] width 173 height 13
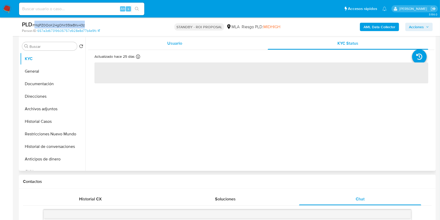
click at [157, 45] on div "Usuario" at bounding box center [174, 43] width 161 height 13
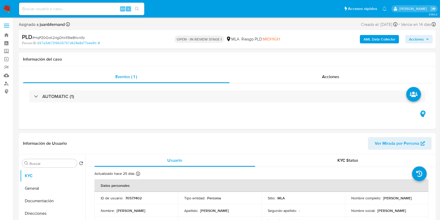
select select "10"
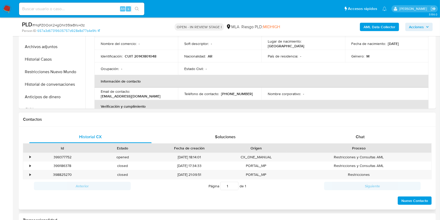
scroll to position [243, 0]
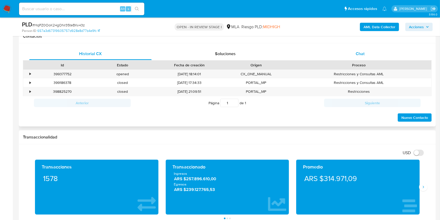
click at [369, 54] on div "Chat" at bounding box center [360, 53] width 122 height 13
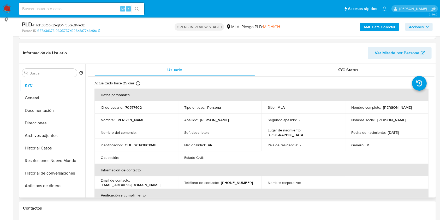
scroll to position [69, 0]
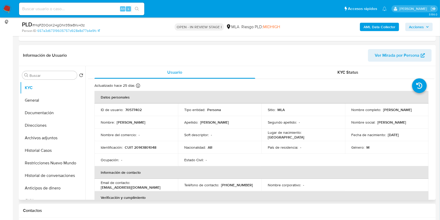
click at [401, 110] on p "Antonio Cardoso" at bounding box center [397, 109] width 29 height 5
drag, startPoint x: 401, startPoint y: 110, endPoint x: 389, endPoint y: 111, distance: 11.3
click at [389, 111] on p "Antonio Cardoso" at bounding box center [397, 109] width 29 height 5
copy p "Antonio Cardoso"
click at [302, 52] on header "Información de Usuario Ver Mirada por Persona" at bounding box center [227, 55] width 408 height 13
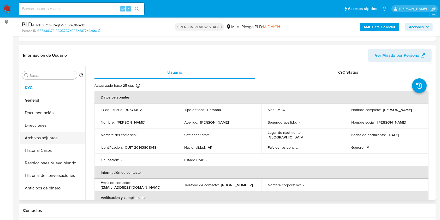
click at [50, 136] on button "Archivos adjuntos" at bounding box center [50, 137] width 61 height 13
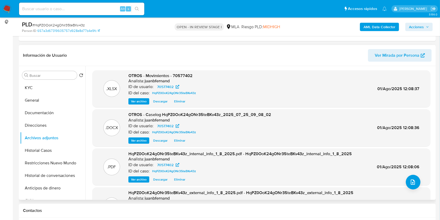
click at [182, 141] on span "Eliminar" at bounding box center [179, 140] width 11 height 5
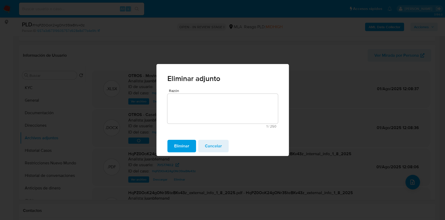
click at [189, 142] on button "Eliminar" at bounding box center [181, 146] width 29 height 13
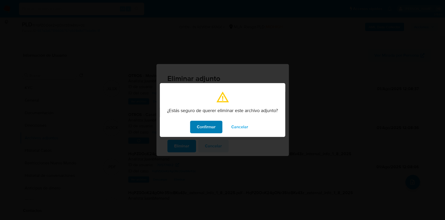
click at [208, 128] on span "Confirmar" at bounding box center [206, 126] width 19 height 11
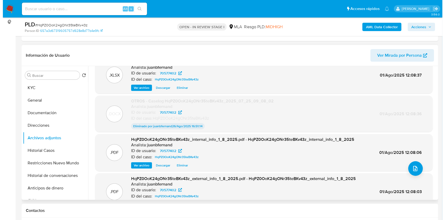
scroll to position [0, 0]
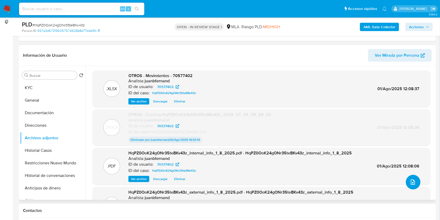
click at [411, 177] on button "upload-file" at bounding box center [413, 182] width 15 height 15
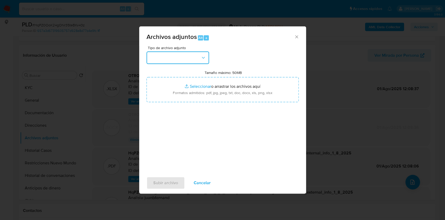
click at [186, 62] on button "button" at bounding box center [178, 57] width 63 height 13
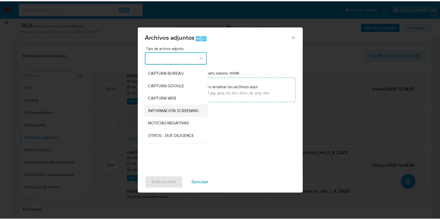
scroll to position [35, 0]
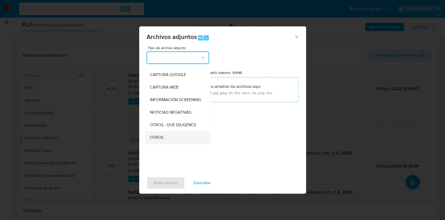
click at [168, 140] on div "OTROS" at bounding box center [176, 137] width 53 height 13
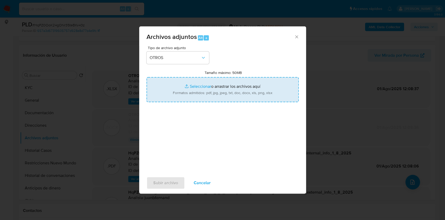
type input "C:\fakepath\Caselog HqPZ0OoK24gONr35teBKv43z V2.docx"
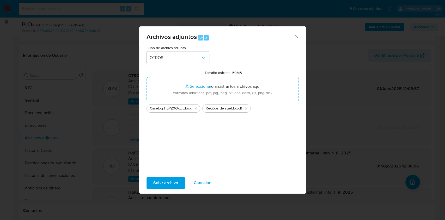
click at [165, 184] on span "Subir archivo" at bounding box center [165, 182] width 25 height 11
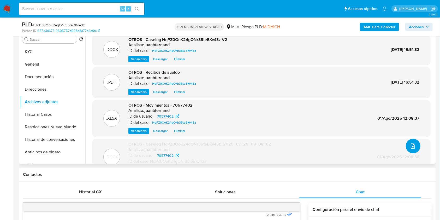
scroll to position [139, 0]
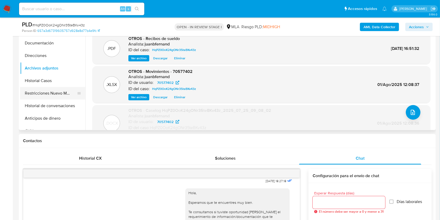
click at [44, 90] on button "Restricciones Nuevo Mundo" at bounding box center [50, 93] width 61 height 13
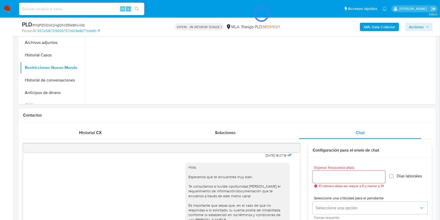
scroll to position [69, 0]
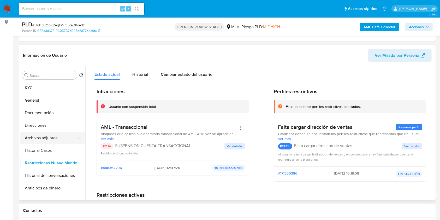
click at [39, 136] on button "Archivos adjuntos" at bounding box center [50, 137] width 61 height 13
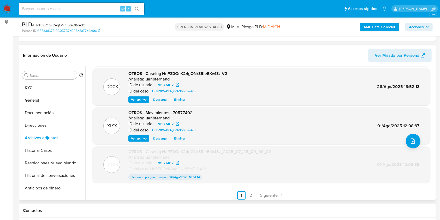
scroll to position [43, 0]
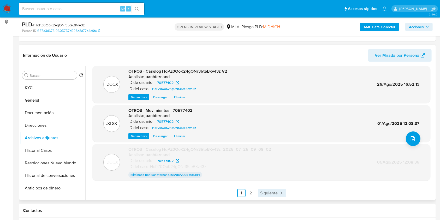
click at [267, 192] on span "Siguiente" at bounding box center [268, 193] width 17 height 4
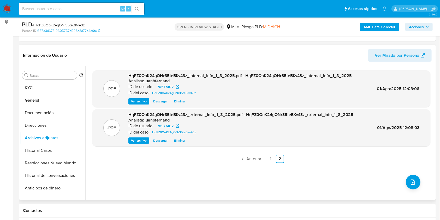
click at [420, 24] on span "Acciones" at bounding box center [416, 27] width 15 height 8
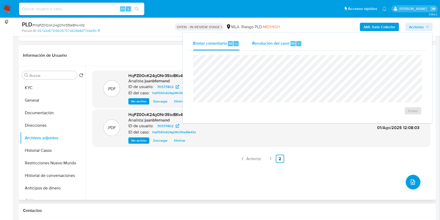
click at [280, 49] on div "Resolución del caso Alt r" at bounding box center [277, 44] width 50 height 14
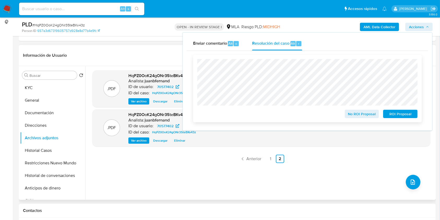
click at [404, 113] on span "ROI Proposal" at bounding box center [400, 113] width 27 height 7
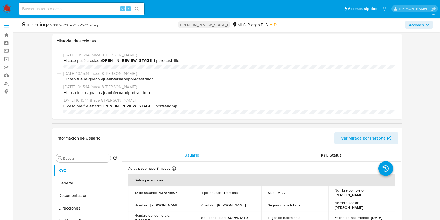
select select "10"
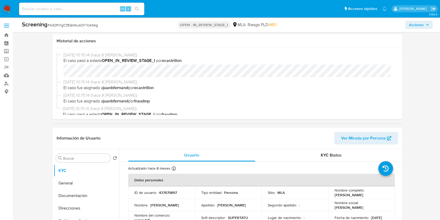
scroll to position [69, 0]
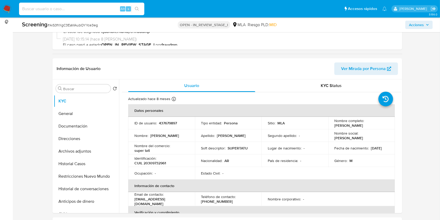
click at [94, 6] on input at bounding box center [81, 8] width 125 height 7
paste input "lC9iUCkpxZ80jN4QwI3IdqDl"
type input "lC9iUCkpxZ80jN4QwI3IdqDl"
click at [134, 11] on button "search-icon" at bounding box center [136, 8] width 11 height 7
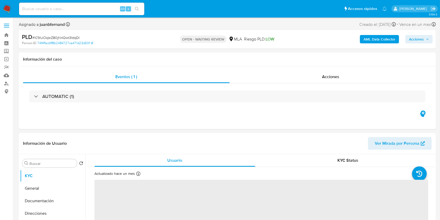
scroll to position [209, 0]
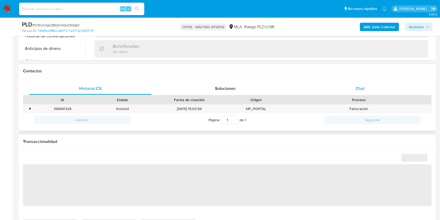
click at [362, 89] on span "Chat" at bounding box center [360, 88] width 9 height 6
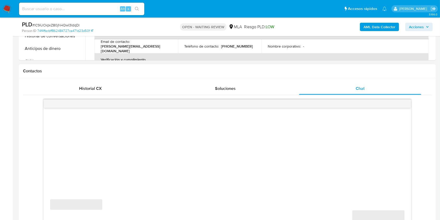
select select "10"
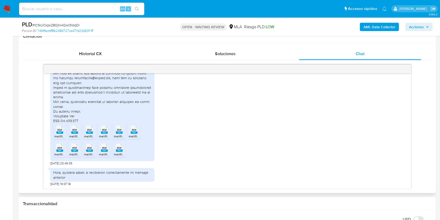
scroll to position [487, 0]
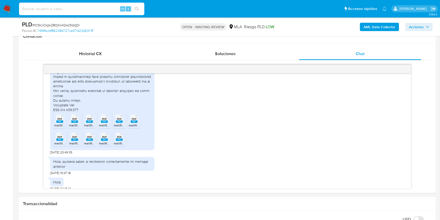
click at [89, 10] on input at bounding box center [81, 8] width 125 height 7
paste input "yrNfSFT9VteftMxVPBrpjaZA"
type input "yrNfSFT9VteftMxVPBrpjaZA"
click at [137, 10] on icon "search-icon" at bounding box center [137, 9] width 4 height 4
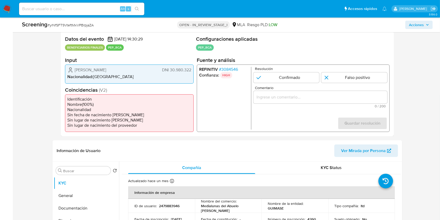
select select "10"
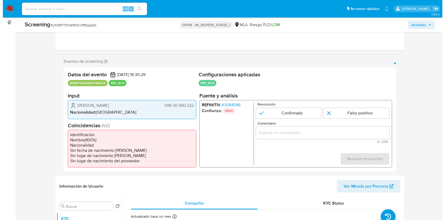
scroll to position [35, 0]
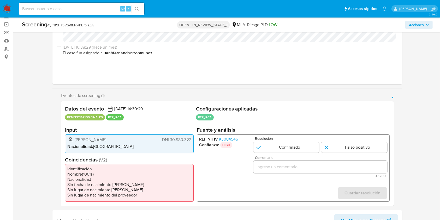
click at [81, 139] on span "Sebastián Pellizzeri" at bounding box center [91, 139] width 32 height 5
drag, startPoint x: 81, startPoint y: 139, endPoint x: 98, endPoint y: 138, distance: 16.4
click at [98, 138] on span "Sebastián Pellizzeri" at bounding box center [91, 139] width 32 height 5
click at [236, 138] on span "# 3084546" at bounding box center [228, 138] width 19 height 5
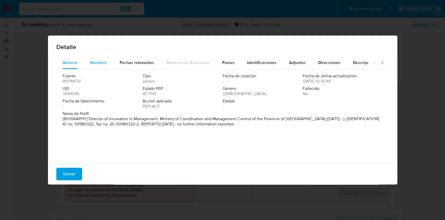
click at [99, 65] on span "Nombres" at bounding box center [98, 62] width 17 height 6
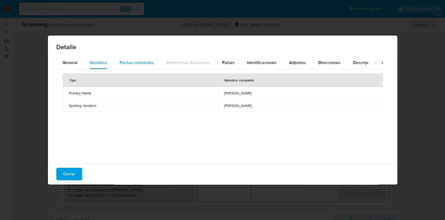
click at [142, 65] on span "Fechas relevantes" at bounding box center [137, 62] width 34 height 6
click at [230, 65] on span "Países" at bounding box center [228, 62] width 13 height 6
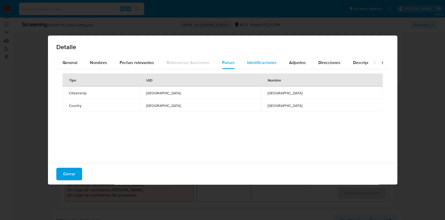
click at [279, 61] on button "Identificaciones" at bounding box center [262, 62] width 42 height 13
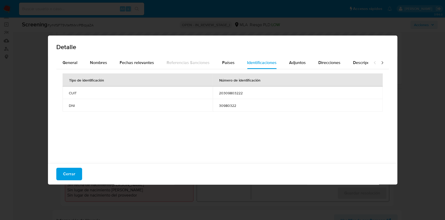
click at [229, 91] on span "20309803222" at bounding box center [298, 93] width 158 height 5
click at [300, 62] on span "Adjuntos" at bounding box center [297, 62] width 17 height 6
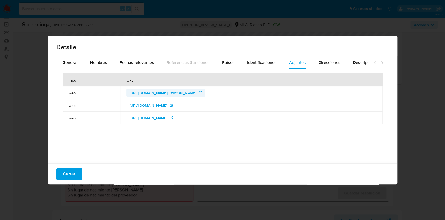
click at [169, 95] on span "http://www.afip.gov.ar/mercurio/consultapadron/buscarcontribuyente.aspx" at bounding box center [163, 92] width 67 height 8
click at [167, 105] on span "http://www.gba.gob.ar/innovacionciudadana/autoridades" at bounding box center [149, 105] width 38 height 8
click at [167, 114] on span "http://www.gba.gob.ar/modernizacion/autoridades" at bounding box center [149, 117] width 38 height 8
click at [328, 61] on span "Direcciones" at bounding box center [329, 62] width 22 height 6
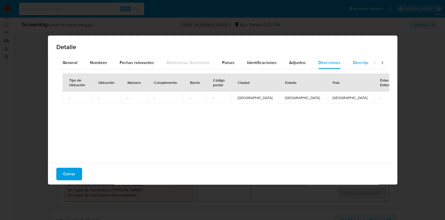
click at [359, 62] on span "Descripciones" at bounding box center [366, 62] width 27 height 6
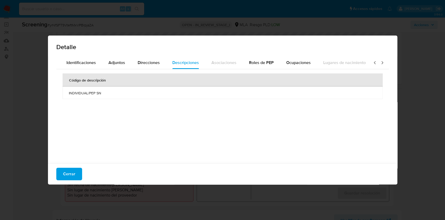
scroll to position [0, 186]
click at [248, 65] on span "Roles de PEP" at bounding box center [257, 62] width 25 height 6
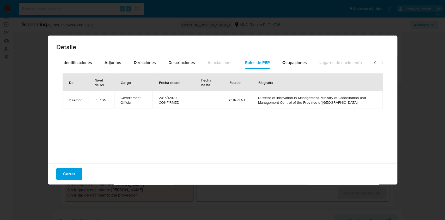
drag, startPoint x: 336, startPoint y: 103, endPoint x: 260, endPoint y: 96, distance: 76.4
click at [260, 96] on span "Director of Innovation in Management, Ministry of Coordination and Management C…" at bounding box center [317, 99] width 118 height 9
click at [290, 64] on span "Ocupaciones" at bounding box center [294, 62] width 25 height 6
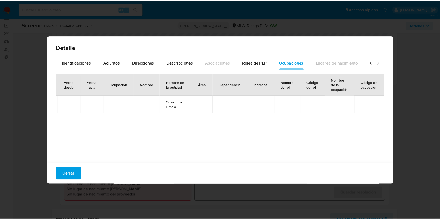
scroll to position [0, 39]
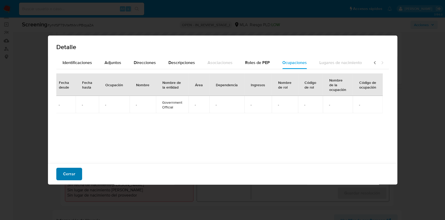
click at [74, 173] on span "Cerrar" at bounding box center [69, 173] width 12 height 11
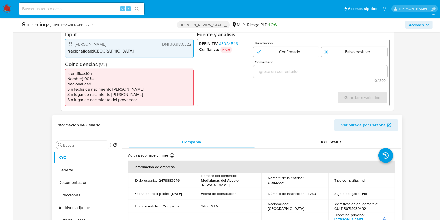
scroll to position [209, 0]
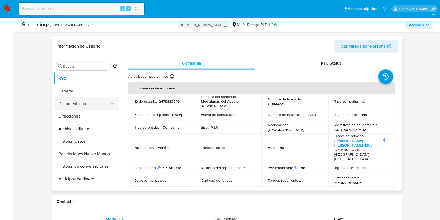
click at [64, 105] on button "Documentación" at bounding box center [84, 103] width 61 height 13
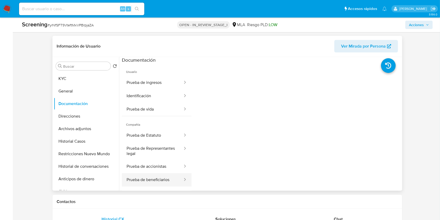
click at [167, 178] on button "Prueba de beneficiarios" at bounding box center [152, 179] width 61 height 13
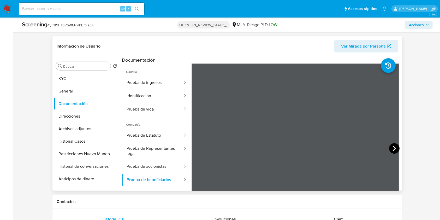
click at [393, 147] on icon at bounding box center [394, 148] width 3 height 5
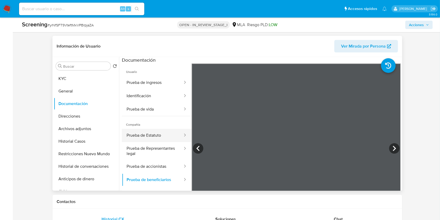
click at [151, 131] on button "Prueba de Estatuto" at bounding box center [152, 135] width 61 height 13
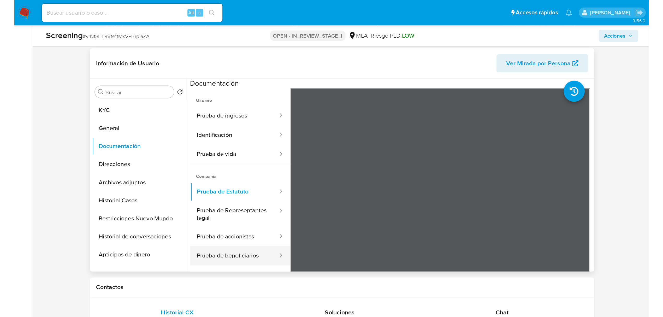
scroll to position [243, 0]
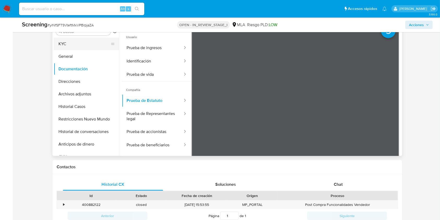
click at [77, 49] on button "KYC" at bounding box center [84, 44] width 61 height 13
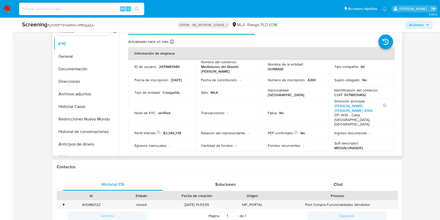
click at [274, 68] on p "GUIMASE" at bounding box center [276, 69] width 16 height 5
copy p "GUIMASE"
click at [85, 67] on button "Documentación" at bounding box center [84, 69] width 61 height 13
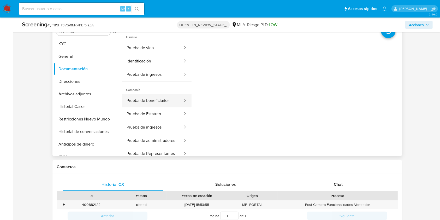
click at [171, 95] on button "Prueba de beneficiarios" at bounding box center [152, 100] width 61 height 13
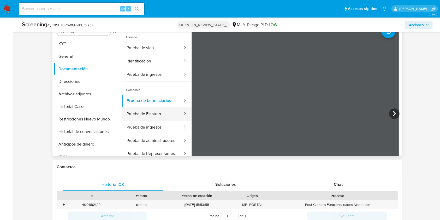
click at [166, 116] on button "Prueba de Estatuto" at bounding box center [152, 113] width 61 height 13
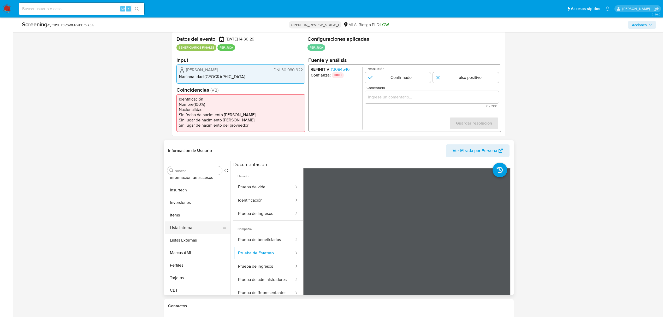
click at [191, 219] on button "Lista Interna" at bounding box center [195, 227] width 61 height 13
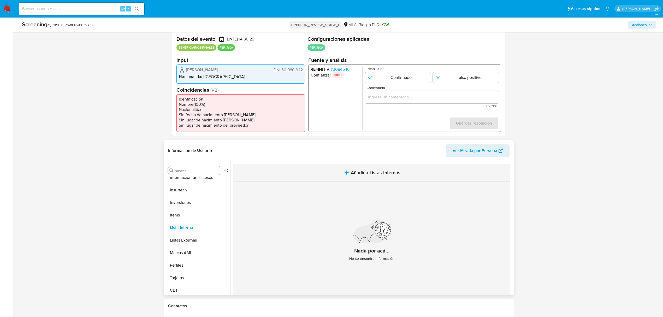
click at [340, 170] on button "Añadir a Listas Internas" at bounding box center [371, 172] width 277 height 17
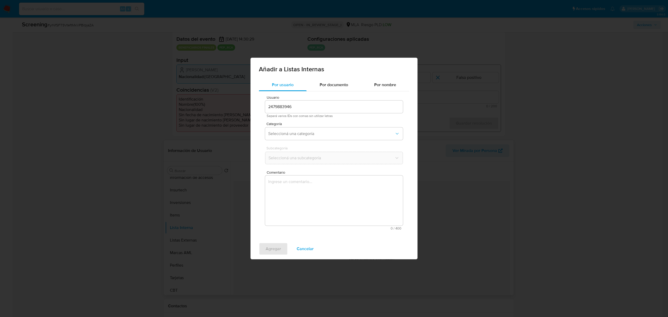
click at [304, 110] on input "2479883946" at bounding box center [334, 106] width 138 height 7
type input "1178548"
click at [336, 91] on div "Usuario 1178548 Separá varios IDs con comas sin utilizar letras Categoría Selec…" at bounding box center [334, 162] width 150 height 143
click at [339, 84] on span "Por documento" at bounding box center [334, 85] width 28 height 6
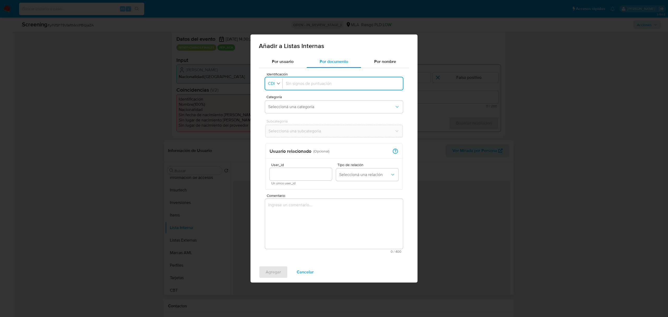
click at [276, 82] on icon "button" at bounding box center [278, 83] width 5 height 5
click at [276, 119] on span "CUIT" at bounding box center [272, 118] width 9 height 5
click at [290, 84] on input "Identificación" at bounding box center [344, 84] width 112 height 6
type input "20309803222"
click at [336, 105] on span "Seleccioná una categoría" at bounding box center [331, 106] width 126 height 5
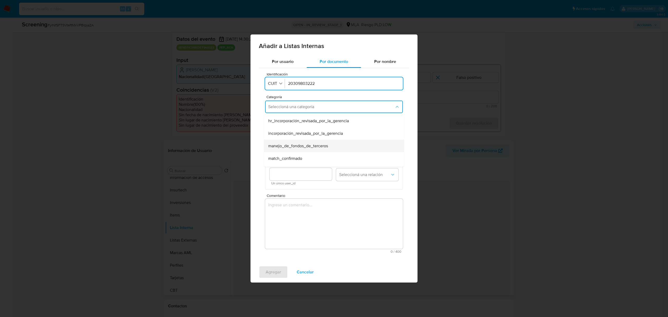
scroll to position [35, 0]
click at [322, 125] on div "match_confirmado" at bounding box center [332, 123] width 128 height 13
click at [319, 133] on span "Seleccioná una subcategoría" at bounding box center [331, 130] width 126 height 5
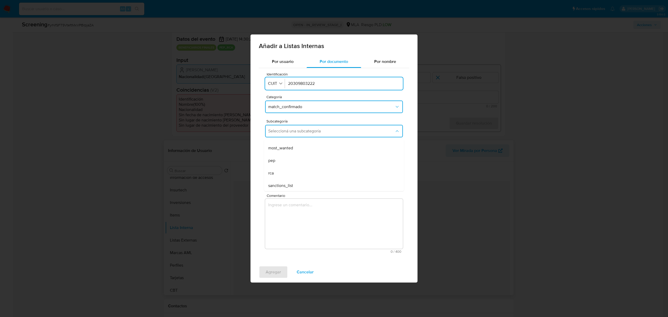
click at [300, 159] on div "pep" at bounding box center [332, 160] width 128 height 13
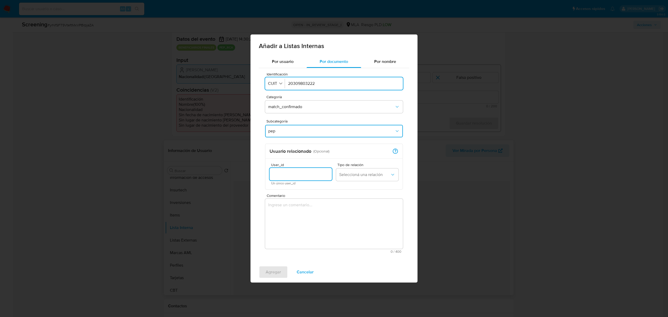
click at [293, 176] on input "User_id" at bounding box center [300, 174] width 62 height 7
type input "2479883946"
click at [376, 175] on span "Seleccioná una relación" at bounding box center [364, 174] width 51 height 5
click at [357, 201] on span "Beneficiario" at bounding box center [350, 201] width 22 height 5
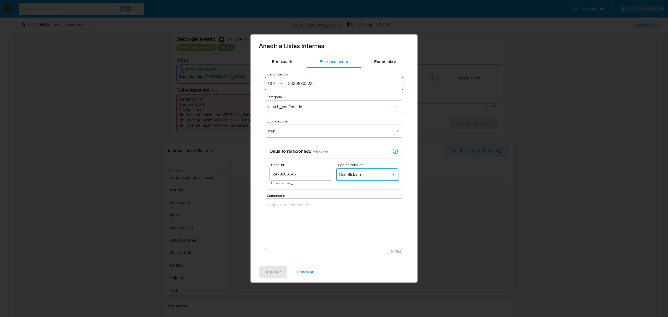
click at [319, 219] on textarea "Comentario" at bounding box center [334, 224] width 138 height 50
click at [327, 219] on textarea "Comentario" at bounding box center [334, 224] width 138 height 50
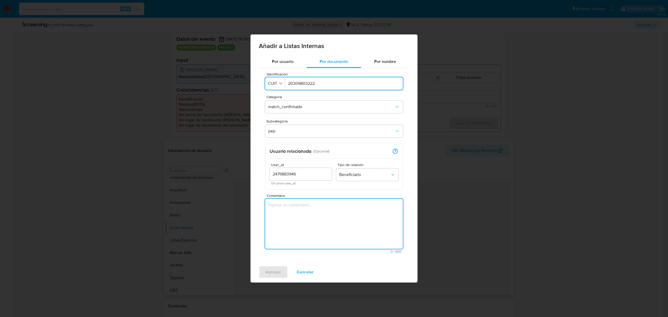
paste textarea "El usuario 1178548 se encuentra registrado con fecha [DATE] a nombre de [PERSON…"
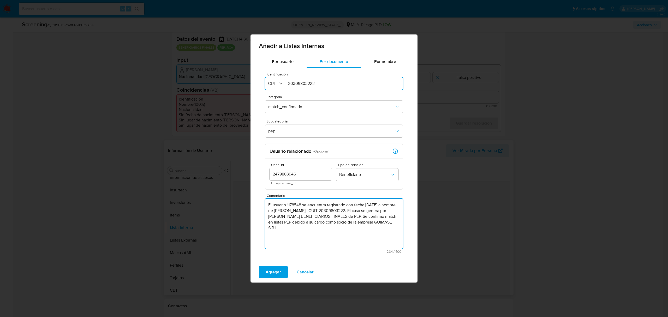
type textarea "El usuario 1178548 se encuentra registrado con fecha [DATE] a nombre de [PERSON…"
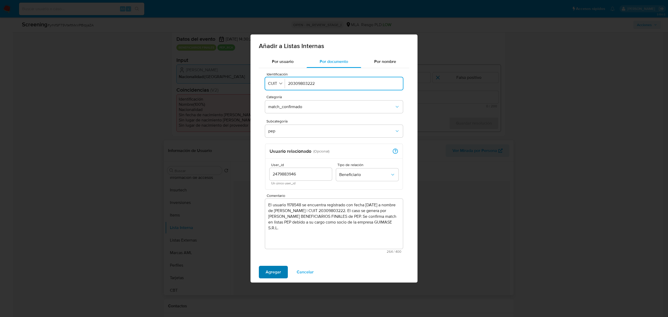
click at [273, 219] on span "Agregar" at bounding box center [273, 271] width 15 height 11
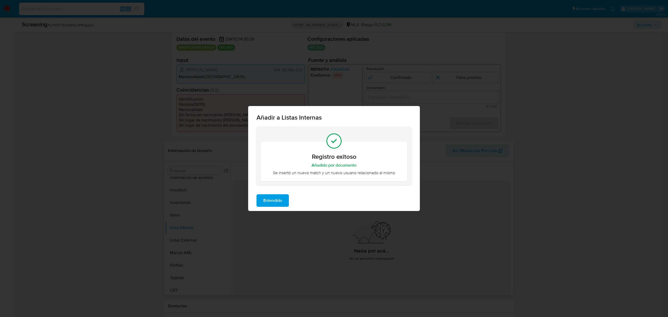
click at [272, 201] on span "Entendido" at bounding box center [272, 200] width 19 height 11
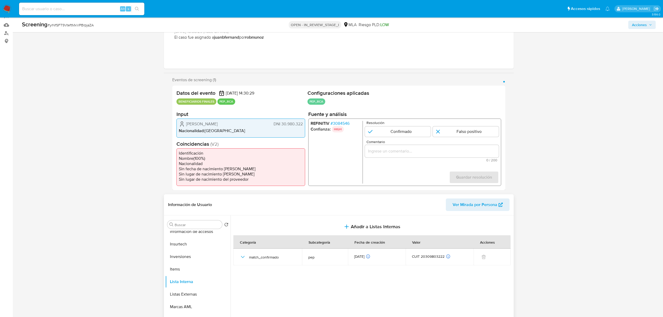
scroll to position [0, 0]
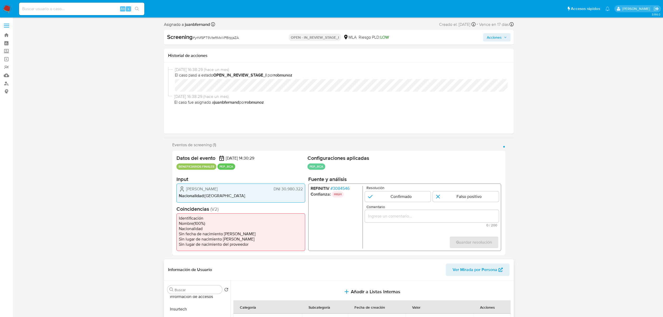
click at [395, 215] on input "Comentario" at bounding box center [432, 216] width 134 height 7
click at [383, 213] on input "Comentario" at bounding box center [432, 216] width 134 height 7
paste input "Se confirma match en listas PEP debido a su cargo como socio de la empresa GUIM…"
type input "Se confirma match en listas PEP debido a su cargo como socio de la empresa GUIM…"
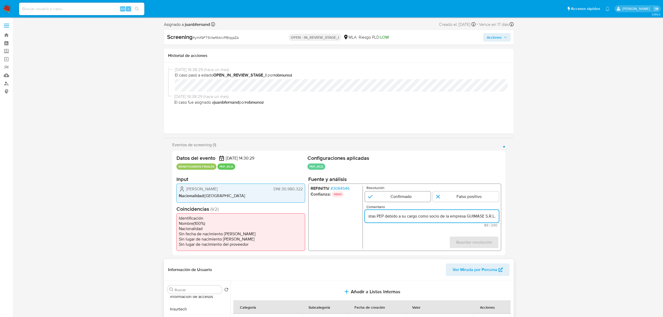
scroll to position [0, 0]
click at [411, 196] on input "1 de 1" at bounding box center [398, 196] width 66 height 10
radio input "true"
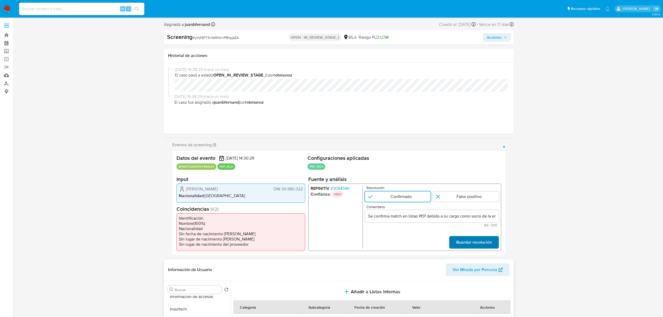
click at [440, 219] on span "Guardar resolución" at bounding box center [474, 241] width 36 height 11
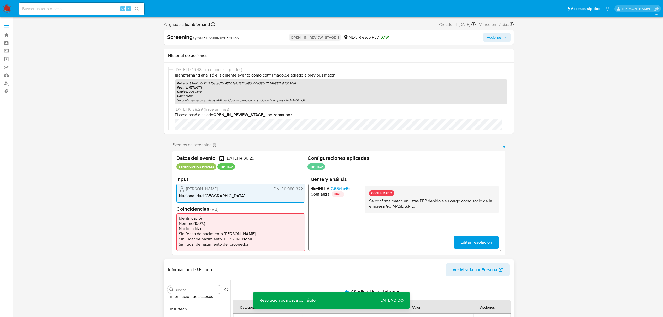
click at [440, 40] on span "Acciones" at bounding box center [496, 37] width 20 height 7
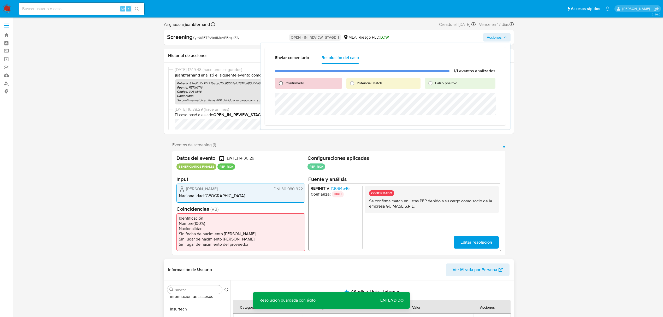
click at [283, 83] on input "Confirmado" at bounding box center [280, 83] width 8 height 8
radio input "true"
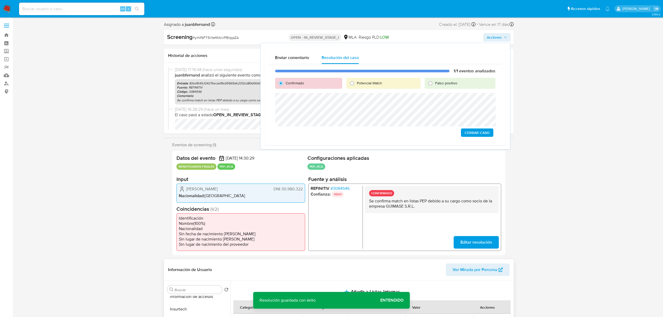
click at [440, 132] on span "Cerrar Caso" at bounding box center [476, 132] width 25 height 7
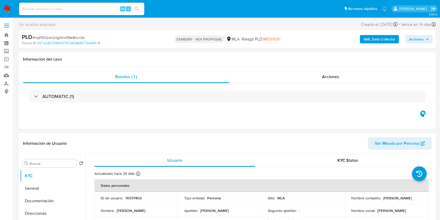
select select "10"
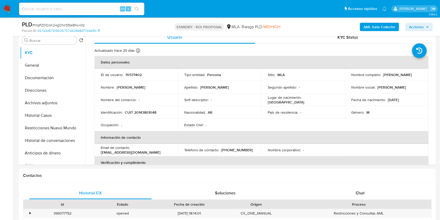
scroll to position [174, 0]
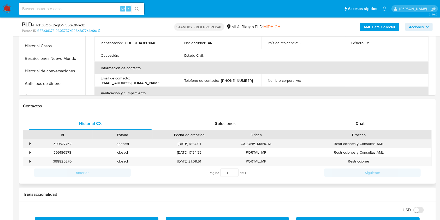
click at [65, 145] on div "399377752" at bounding box center [62, 143] width 60 height 9
copy div "399377752"
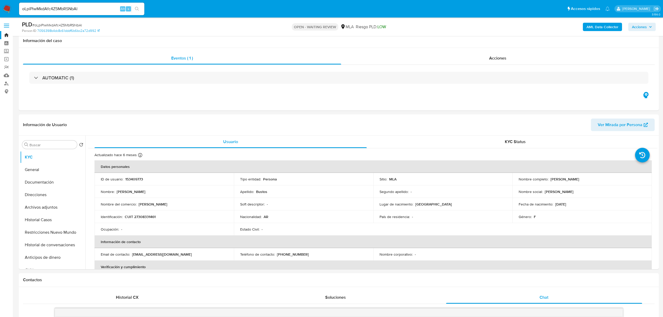
select select "10"
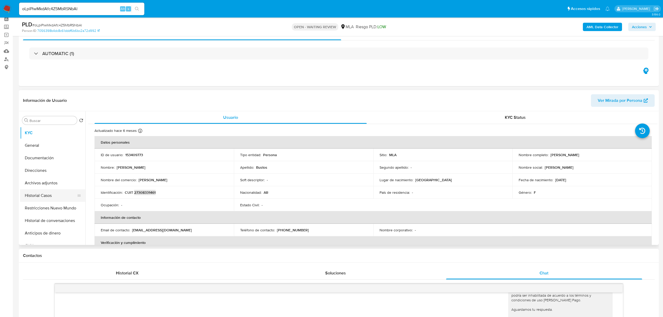
scroll to position [23, 0]
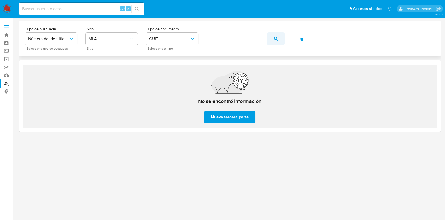
click at [274, 40] on icon "button" at bounding box center [276, 39] width 4 height 4
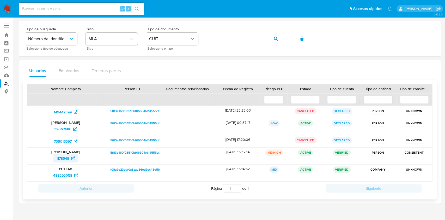
click at [67, 158] on span "1178548" at bounding box center [62, 158] width 13 height 8
click at [75, 3] on div "Alt s" at bounding box center [81, 9] width 125 height 13
click at [76, 6] on input at bounding box center [81, 8] width 125 height 7
paste input "2479883946"
type input "2479883946"
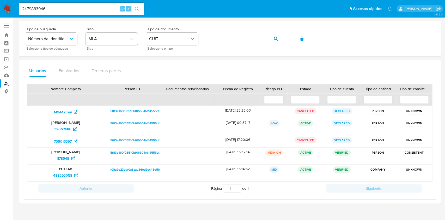
click at [136, 10] on icon "search-icon" at bounding box center [137, 9] width 4 height 4
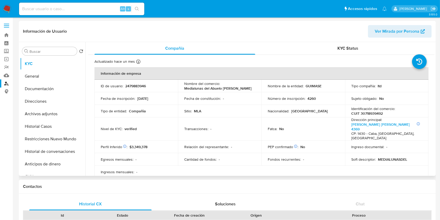
select select "10"
drag, startPoint x: 9, startPoint y: 83, endPoint x: 11, endPoint y: 78, distance: 4.6
click at [9, 83] on link "Buscador de personas" at bounding box center [31, 83] width 62 height 8
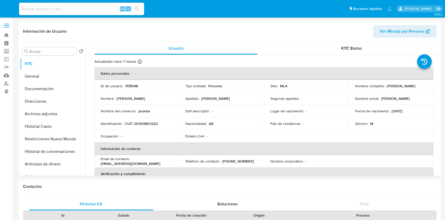
select select "10"
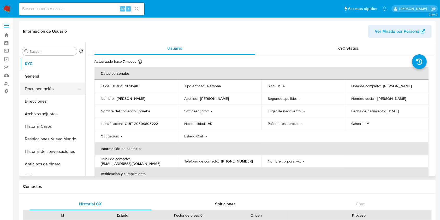
click at [41, 86] on button "Documentación" at bounding box center [50, 88] width 61 height 13
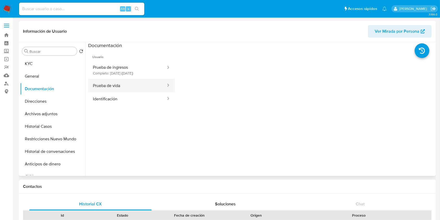
click at [144, 86] on button "Prueba de vida" at bounding box center [127, 85] width 78 height 13
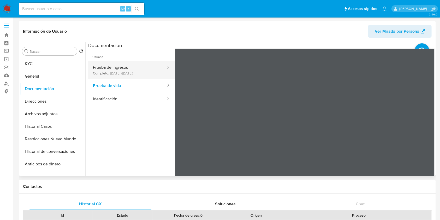
click at [121, 74] on button "Prueba de ingresos Completo: 01/12/2023 (hace 2 años)" at bounding box center [127, 70] width 78 height 18
click at [164, 147] on ul "Usuario Prueba de ingresos Completo: 01/12/2023 (hace 2 años) Prueba de vida Id…" at bounding box center [131, 124] width 87 height 150
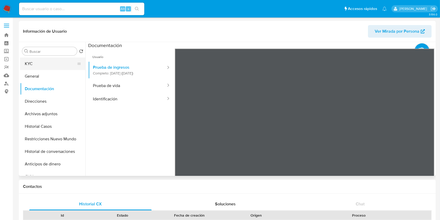
click at [47, 59] on button "KYC" at bounding box center [50, 63] width 61 height 13
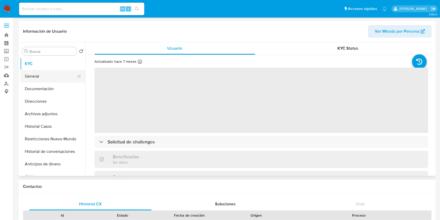
click at [53, 77] on button "General" at bounding box center [50, 76] width 61 height 13
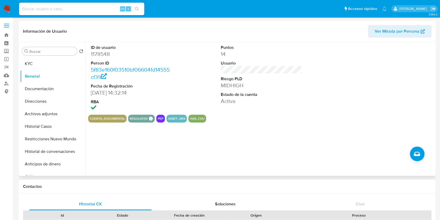
click at [95, 53] on dd "1178548" at bounding box center [131, 53] width 81 height 7
copy dd "1178548"
click at [115, 93] on dd "27/10/2006 14:32:14" at bounding box center [131, 92] width 81 height 7
drag, startPoint x: 115, startPoint y: 93, endPoint x: 93, endPoint y: 95, distance: 21.7
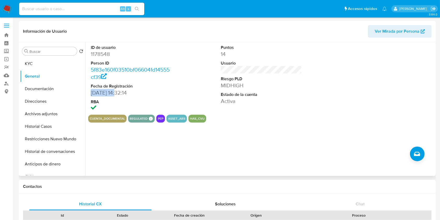
click at [93, 95] on dd "27/10/2006 14:32:14" at bounding box center [131, 92] width 81 height 7
copy dd "27/10/2006"
click at [43, 66] on button "KYC" at bounding box center [50, 63] width 61 height 13
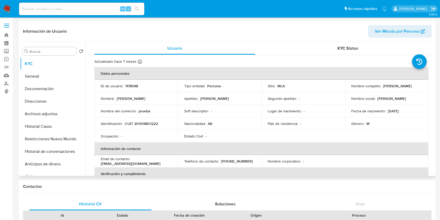
click at [408, 85] on p "Sebastian Pellizzeri" at bounding box center [397, 85] width 29 height 5
drag, startPoint x: 408, startPoint y: 85, endPoint x: 388, endPoint y: 85, distance: 20.1
click at [388, 85] on p "Sebastian Pellizzeri" at bounding box center [397, 85] width 29 height 5
copy p "Sebastian Pellizzeri"
click at [143, 123] on p "CUIT 20309803222" at bounding box center [141, 123] width 33 height 5
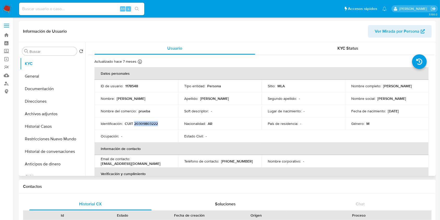
click at [143, 123] on p "CUIT 20309803222" at bounding box center [141, 123] width 33 height 5
copy p "20309803222"
click at [126, 81] on td "ID de usuario : 1178548" at bounding box center [135, 86] width 83 height 13
click at [132, 84] on p "1178548" at bounding box center [131, 85] width 13 height 5
drag, startPoint x: 132, startPoint y: 84, endPoint x: 134, endPoint y: 88, distance: 4.6
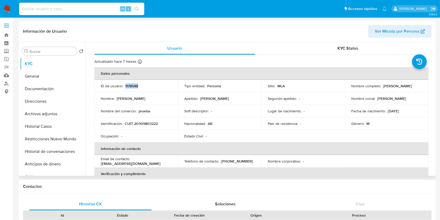
click at [132, 84] on p "1178548" at bounding box center [131, 85] width 13 height 5
copy p "1178548"
drag, startPoint x: 137, startPoint y: 123, endPoint x: 176, endPoint y: 156, distance: 50.7
click at [155, 123] on p "CUIT 20309803222" at bounding box center [141, 123] width 33 height 5
copy p "30980322"
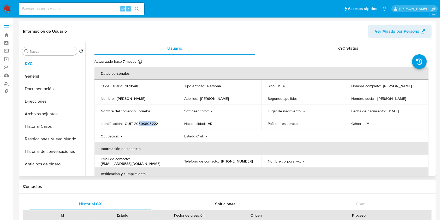
click at [152, 124] on p "CUIT 20309803222" at bounding box center [141, 123] width 33 height 5
click at [41, 76] on button "General" at bounding box center [50, 76] width 61 height 13
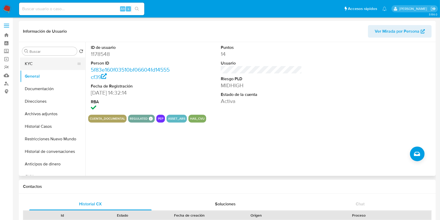
click at [45, 61] on button "KYC" at bounding box center [50, 63] width 61 height 13
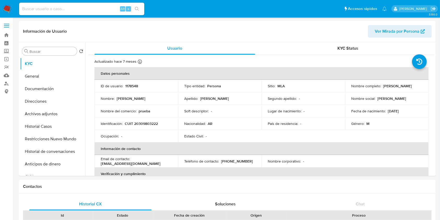
click at [105, 8] on input at bounding box center [81, 8] width 125 height 7
paste input "5kFVDm32cLc0HnLkTl7cHadx"
type input "5kFVDm32cLc0HnLkTl7cHadx"
click at [138, 10] on icon "search-icon" at bounding box center [137, 9] width 4 height 4
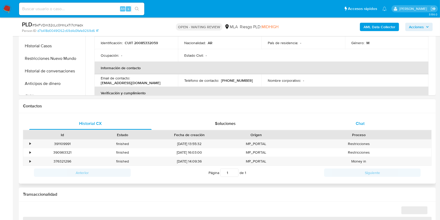
select select "10"
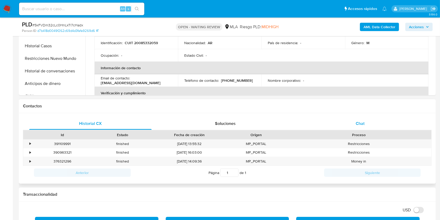
click at [369, 120] on div "Chat" at bounding box center [360, 123] width 122 height 13
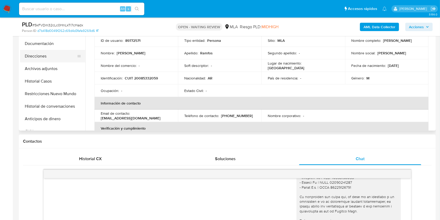
scroll to position [104, 0]
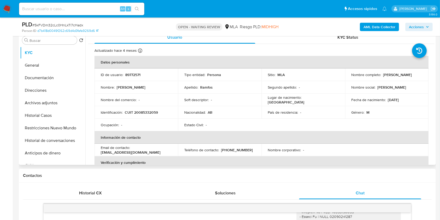
click at [149, 111] on p "CUIT 20085332059" at bounding box center [141, 112] width 33 height 5
copy p "20085332059"
click at [386, 74] on p "Antonio Ramfos" at bounding box center [397, 74] width 29 height 5
drag, startPoint x: 386, startPoint y: 74, endPoint x: 397, endPoint y: 74, distance: 11.2
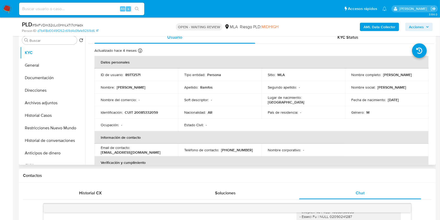
click at [397, 74] on p "Antonio Ramfos" at bounding box center [397, 74] width 29 height 5
copy p "Antonio Ramfos"
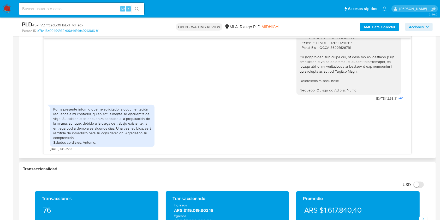
scroll to position [1888, 0]
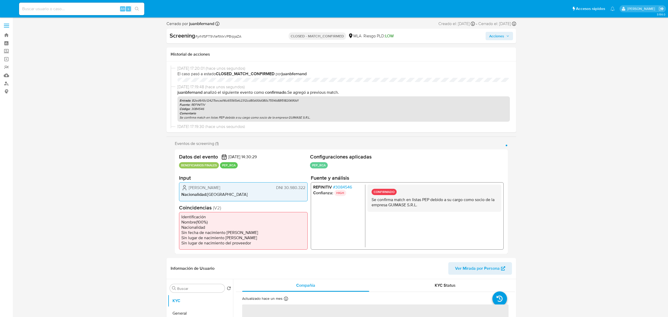
select select "10"
